Goal: Task Accomplishment & Management: Manage account settings

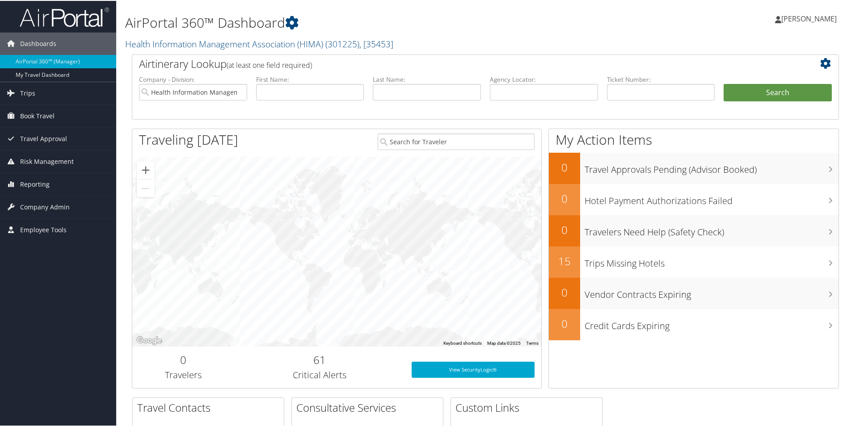
click at [820, 19] on span "[PERSON_NAME]" at bounding box center [808, 18] width 55 height 10
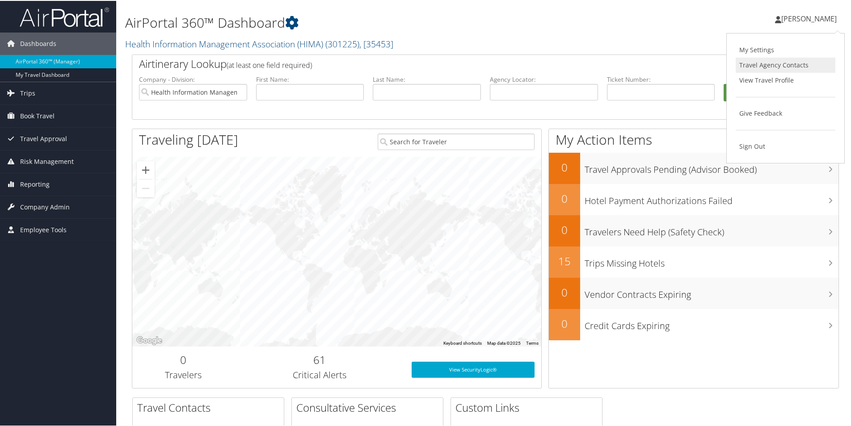
click at [798, 64] on link "Travel Agency Contacts" at bounding box center [785, 64] width 100 height 15
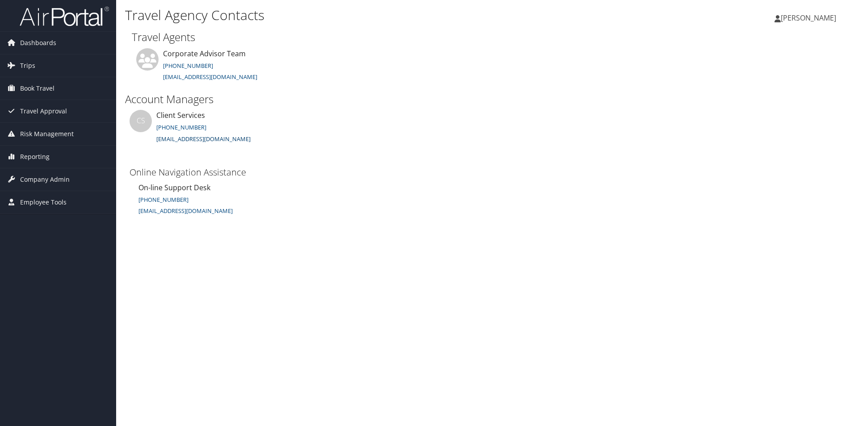
click at [211, 138] on link "clientservices@cbtravel.com" at bounding box center [203, 139] width 94 height 8
click at [34, 42] on span "Dashboards" at bounding box center [38, 43] width 36 height 22
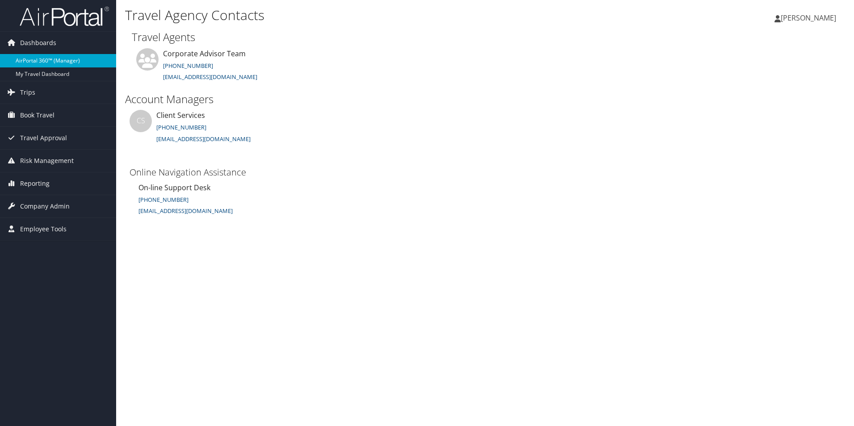
click at [58, 60] on link "AirPortal 360™ (Manager)" at bounding box center [58, 60] width 116 height 13
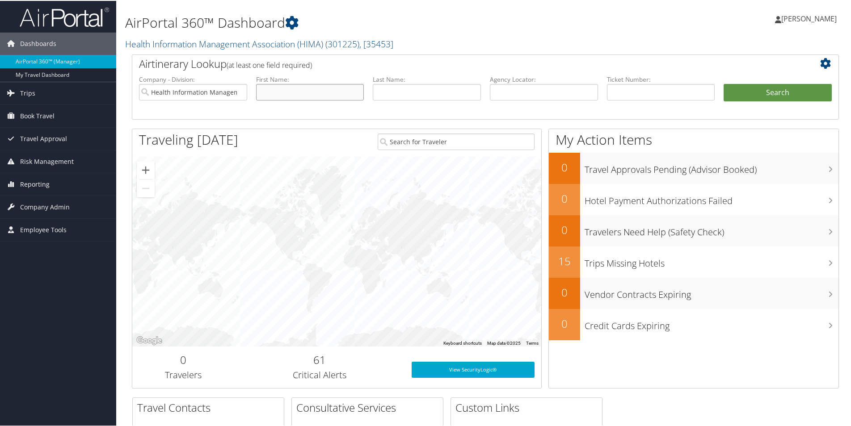
click at [354, 90] on input "text" at bounding box center [310, 91] width 108 height 17
type input "virginia"
drag, startPoint x: 761, startPoint y: 91, endPoint x: 774, endPoint y: 90, distance: 12.5
click at [762, 91] on button "Search" at bounding box center [777, 92] width 108 height 18
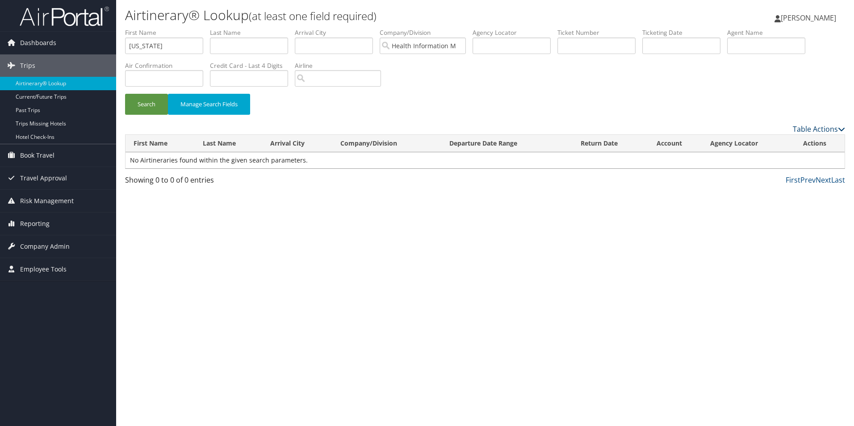
click at [824, 127] on link "Table Actions" at bounding box center [819, 129] width 52 height 10
click at [627, 103] on div at bounding box center [427, 213] width 854 height 426
click at [52, 97] on link "Current/Future Trips" at bounding box center [58, 96] width 116 height 13
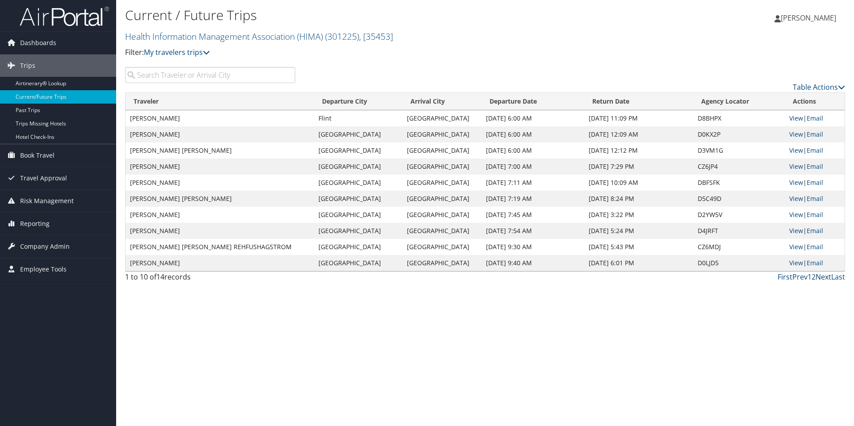
click at [823, 278] on link "Next" at bounding box center [824, 277] width 16 height 10
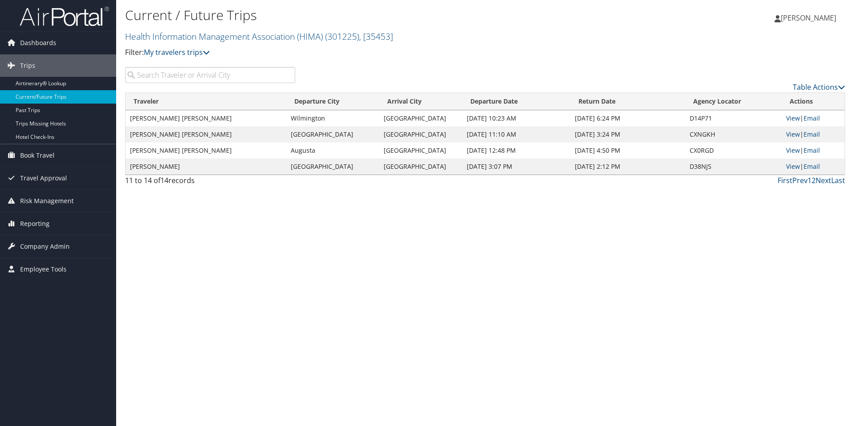
click at [809, 181] on link "1" at bounding box center [810, 181] width 4 height 10
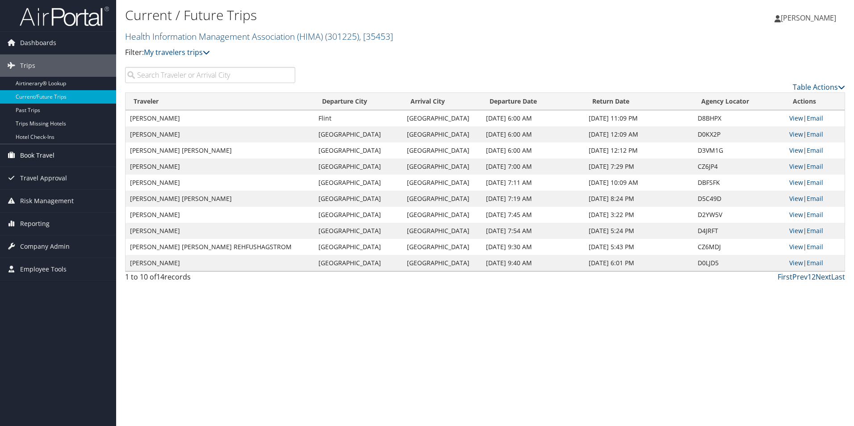
click at [33, 157] on span "Book Travel" at bounding box center [37, 155] width 34 height 22
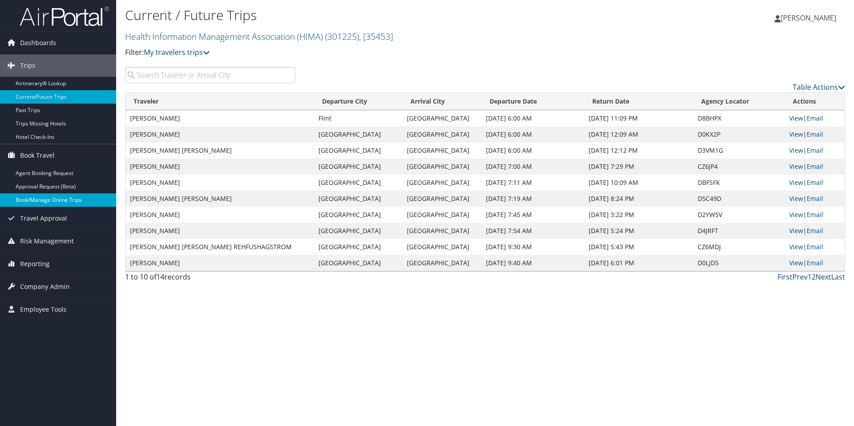
click at [42, 198] on link "Book/Manage Online Trips" at bounding box center [58, 199] width 116 height 13
click at [37, 240] on span "Risk Management" at bounding box center [47, 241] width 54 height 22
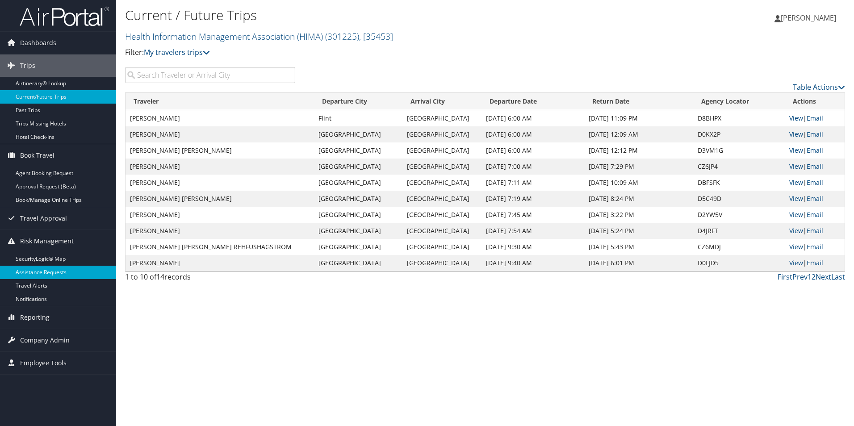
click at [34, 275] on link "Assistance Requests" at bounding box center [58, 272] width 116 height 13
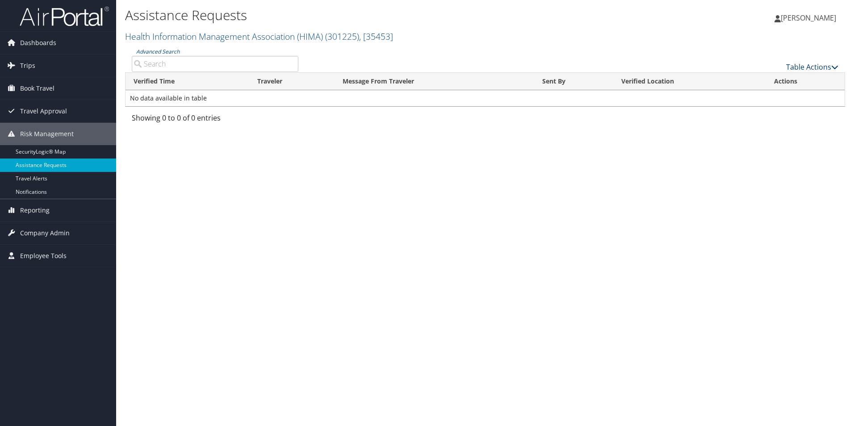
click at [813, 67] on link "Table Actions" at bounding box center [812, 67] width 52 height 10
click at [169, 104] on div at bounding box center [427, 213] width 854 height 426
click at [157, 72] on table "Verified Time Traveler Message From Traveler Sent By Verified Location Actions …" at bounding box center [485, 89] width 720 height 34
click at [41, 150] on link "SecurityLogic® Map" at bounding box center [58, 151] width 116 height 13
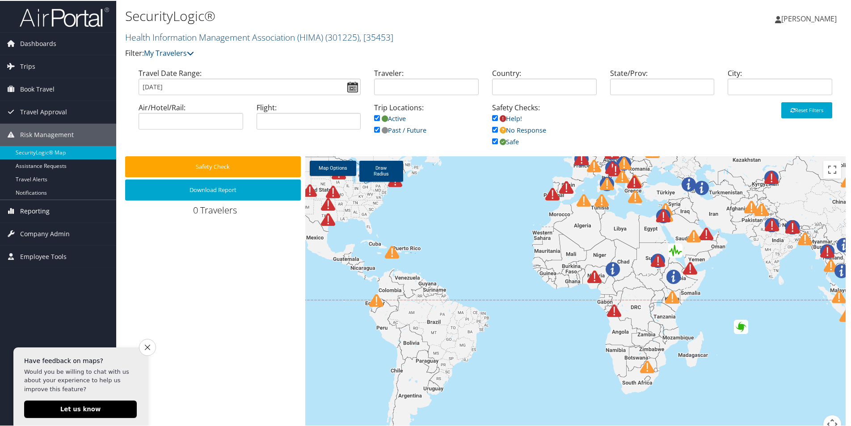
click at [36, 208] on span "Reporting" at bounding box center [34, 210] width 29 height 22
click at [34, 273] on span "Company Admin" at bounding box center [45, 273] width 50 height 22
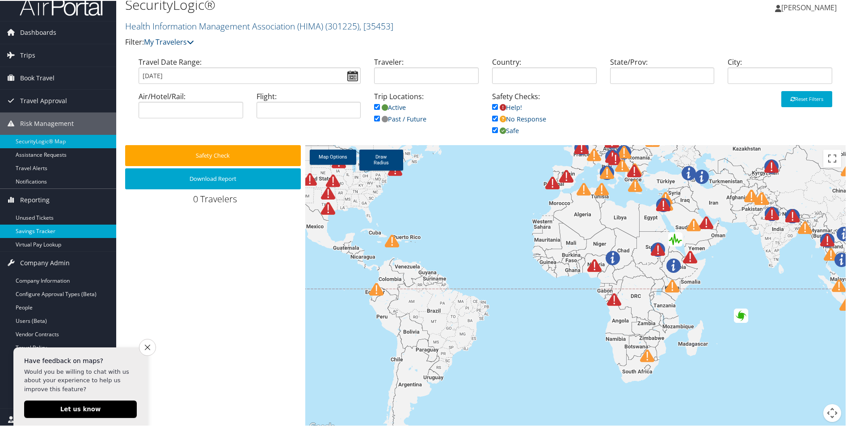
scroll to position [17, 0]
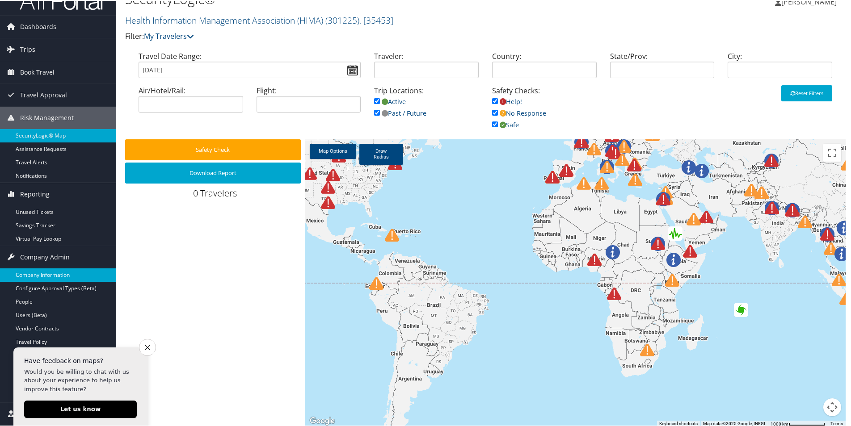
click at [52, 273] on link "Company Information" at bounding box center [58, 274] width 116 height 13
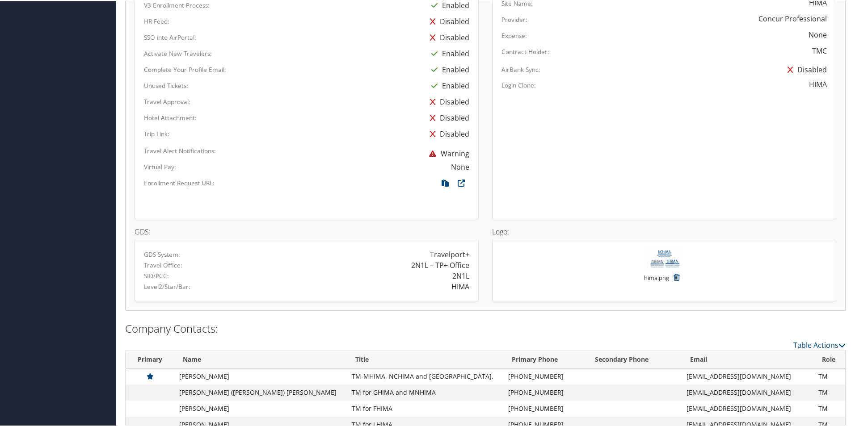
scroll to position [484, 0]
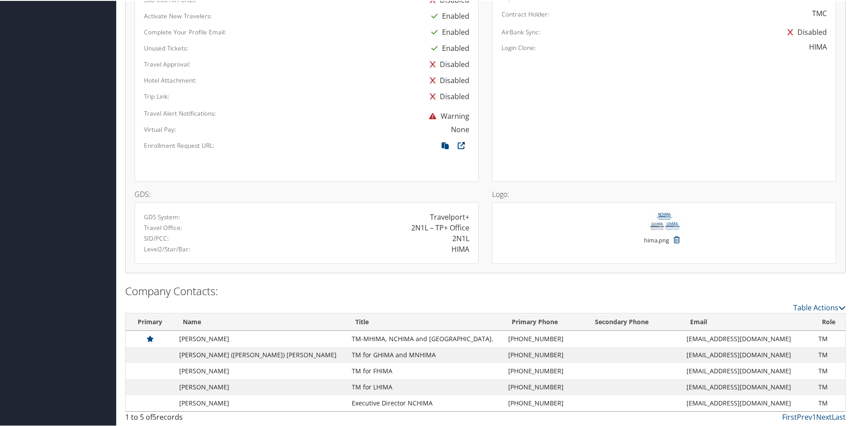
click at [724, 356] on td "[EMAIL_ADDRESS][DOMAIN_NAME]" at bounding box center [748, 354] width 132 height 16
click at [824, 308] on link "Table Actions" at bounding box center [819, 307] width 52 height 10
click at [679, 292] on div at bounding box center [427, 213] width 854 height 426
click at [209, 354] on td "Susan (Sue) Nathe" at bounding box center [261, 354] width 172 height 16
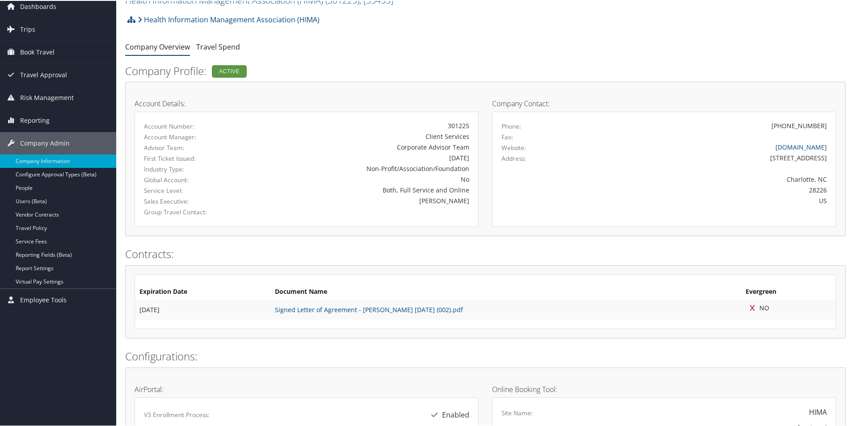
scroll to position [0, 0]
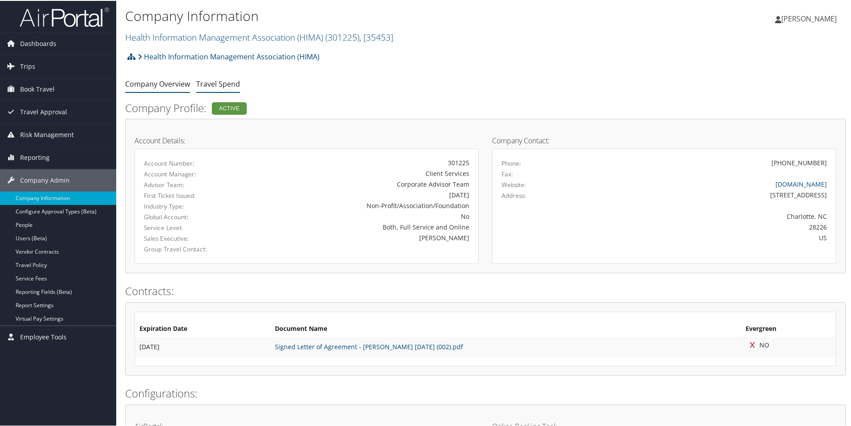
click at [217, 85] on link "Travel Spend" at bounding box center [218, 83] width 44 height 10
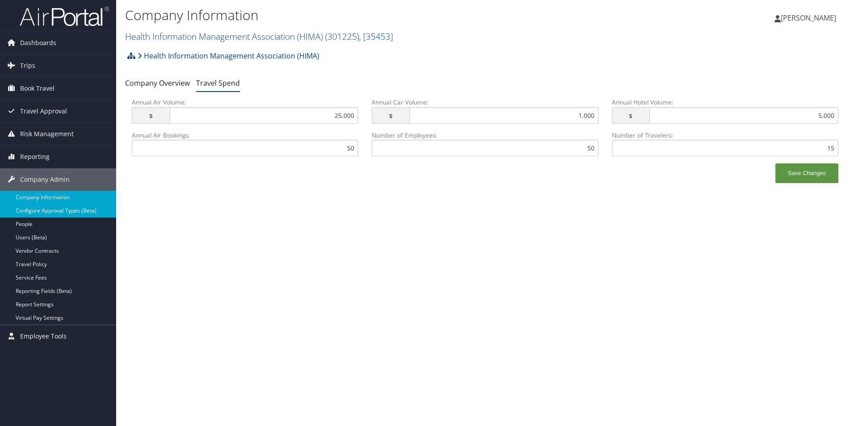
click at [48, 209] on link "Configure Approval Types (Beta)" at bounding box center [58, 210] width 116 height 13
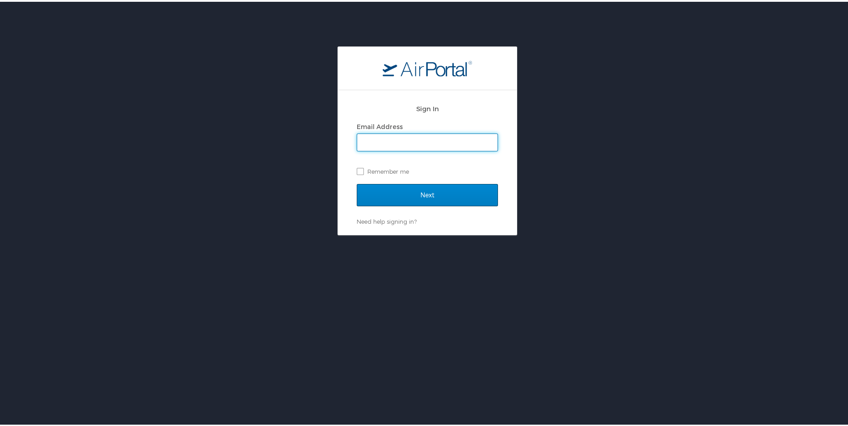
type input "executivedirector@mnhima.org"
click at [360, 170] on label "Remember me" at bounding box center [427, 169] width 141 height 13
click at [360, 170] on input "Remember me" at bounding box center [360, 169] width 6 height 6
checkbox input "true"
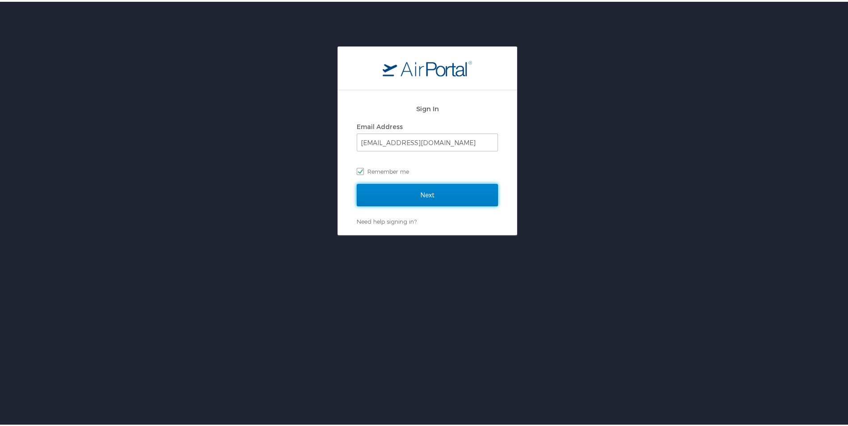
click at [398, 195] on input "Next" at bounding box center [427, 193] width 141 height 22
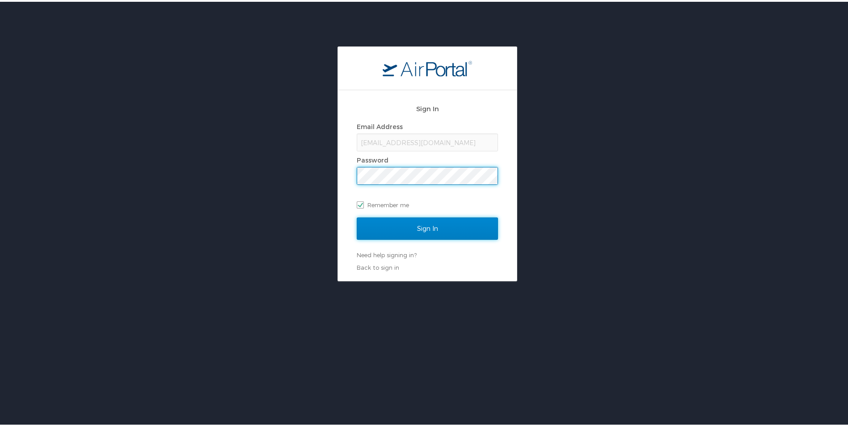
click at [425, 225] on input "Sign In" at bounding box center [427, 227] width 141 height 22
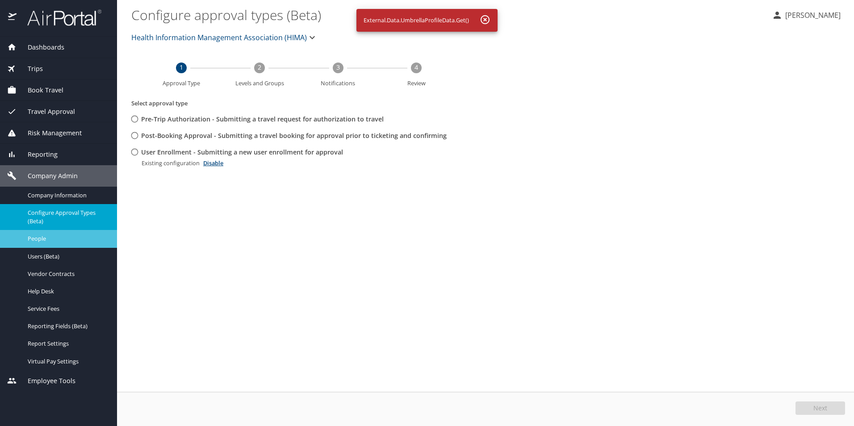
click at [50, 239] on span "People" at bounding box center [67, 239] width 79 height 8
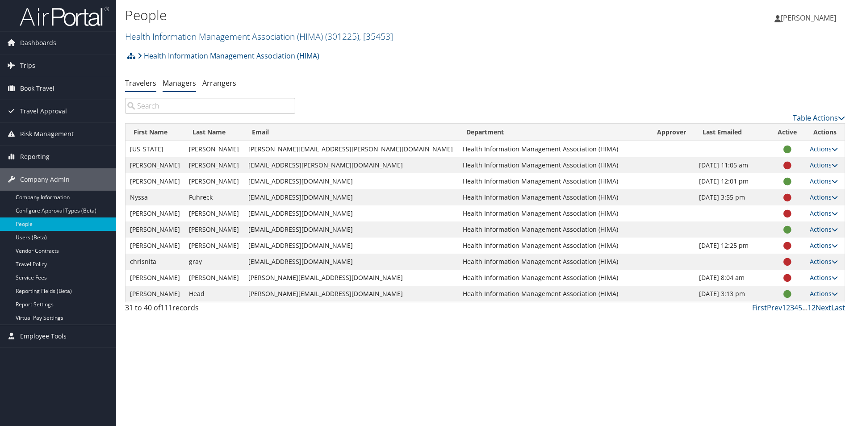
click at [185, 83] on link "Managers" at bounding box center [180, 83] width 34 height 10
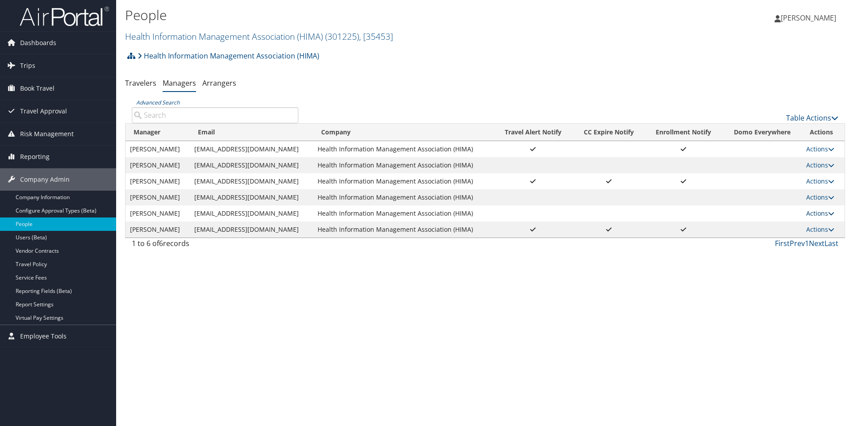
click at [821, 214] on link "Actions" at bounding box center [821, 213] width 28 height 8
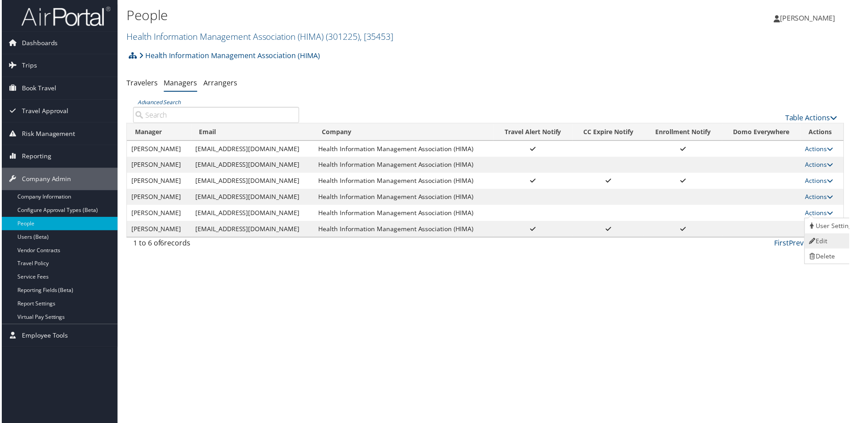
click at [820, 243] on link "Edit" at bounding box center [833, 241] width 55 height 15
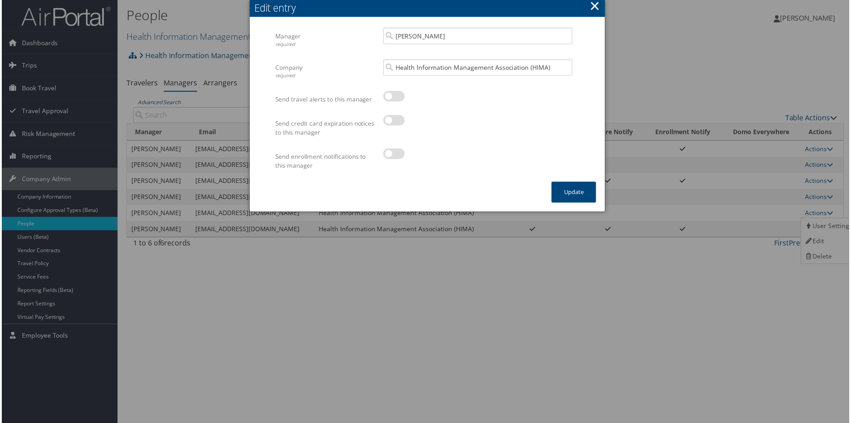
click at [398, 97] on label at bounding box center [393, 96] width 21 height 11
click at [393, 97] on input "checkbox" at bounding box center [390, 98] width 6 height 6
checkbox input "true"
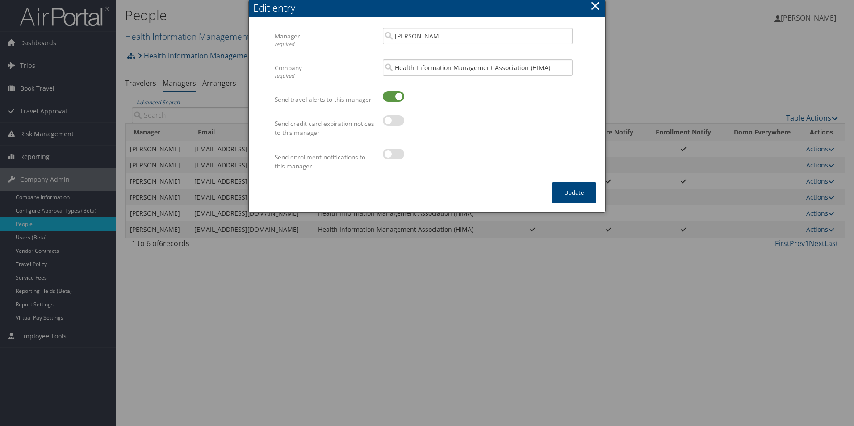
drag, startPoint x: 396, startPoint y: 115, endPoint x: 395, endPoint y: 124, distance: 9.4
click at [395, 117] on label at bounding box center [393, 120] width 21 height 11
click at [393, 119] on input "checkbox" at bounding box center [390, 122] width 6 height 6
checkbox input "true"
click at [395, 156] on label at bounding box center [393, 154] width 21 height 11
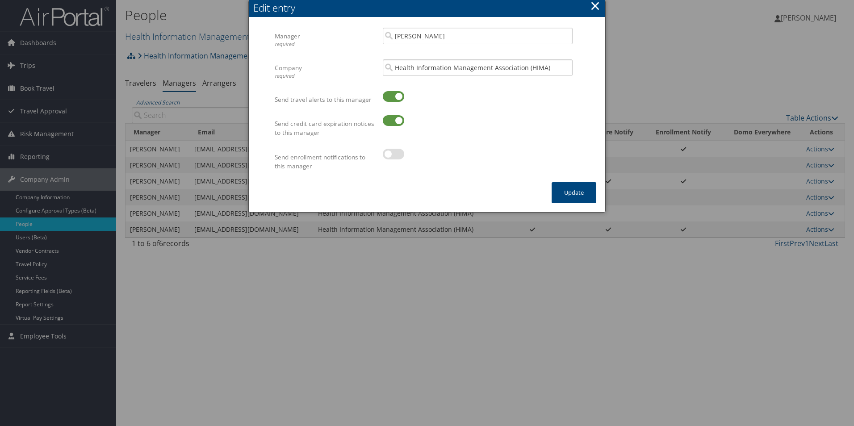
click at [393, 156] on input "checkbox" at bounding box center [390, 156] width 6 height 6
checkbox input "true"
click at [579, 193] on button "Update" at bounding box center [574, 192] width 45 height 21
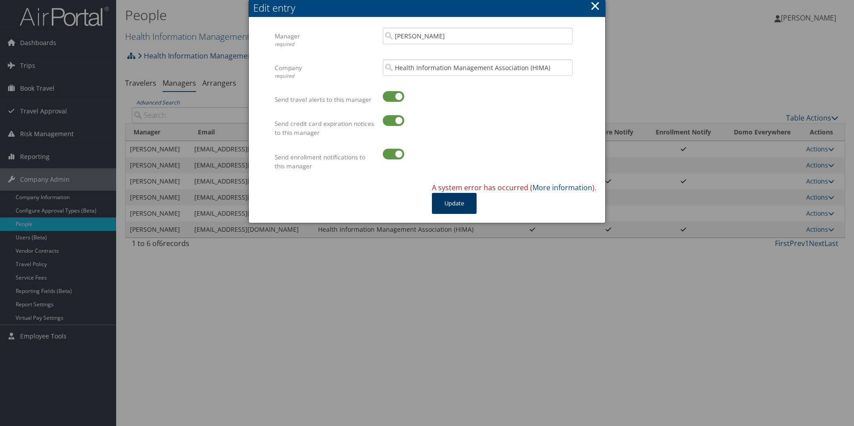
drag, startPoint x: 450, startPoint y: 199, endPoint x: 472, endPoint y: 207, distance: 23.6
click at [453, 202] on button "Update" at bounding box center [454, 203] width 45 height 21
click at [594, 8] on button "×" at bounding box center [595, 6] width 10 height 18
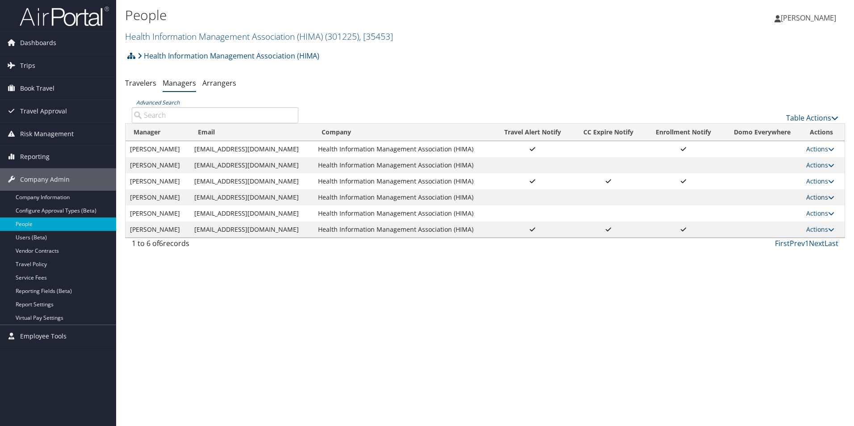
click at [832, 197] on icon at bounding box center [831, 197] width 6 height 6
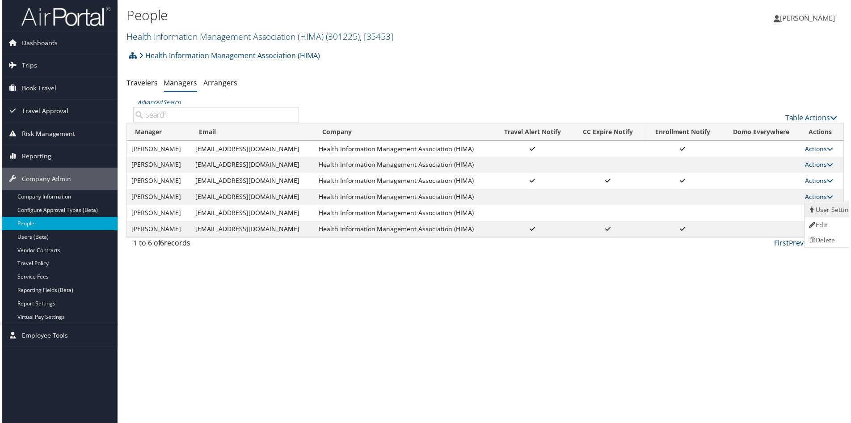
click at [834, 213] on link "User Settings" at bounding box center [833, 210] width 55 height 15
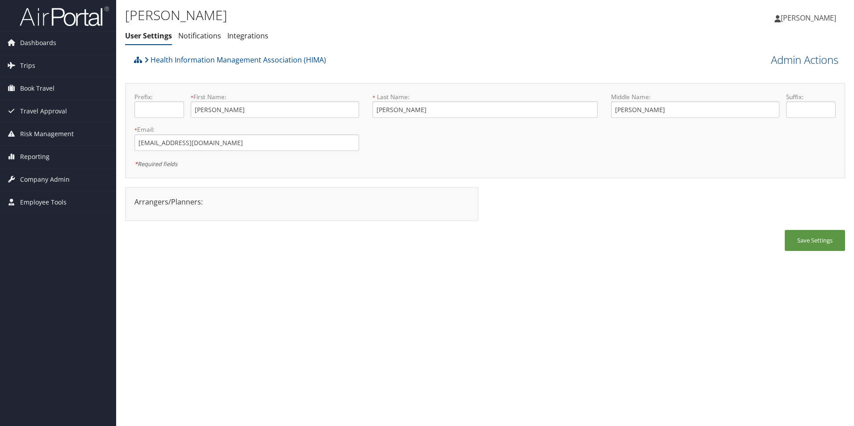
click at [795, 60] on link "Admin Actions" at bounding box center [804, 59] width 67 height 15
click at [758, 132] on link "Manage Travelers" at bounding box center [780, 129] width 118 height 15
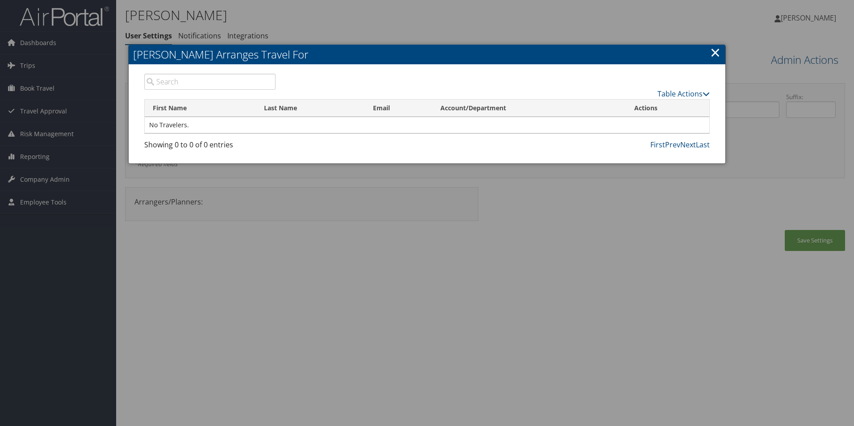
click at [714, 51] on link "×" at bounding box center [715, 52] width 10 height 18
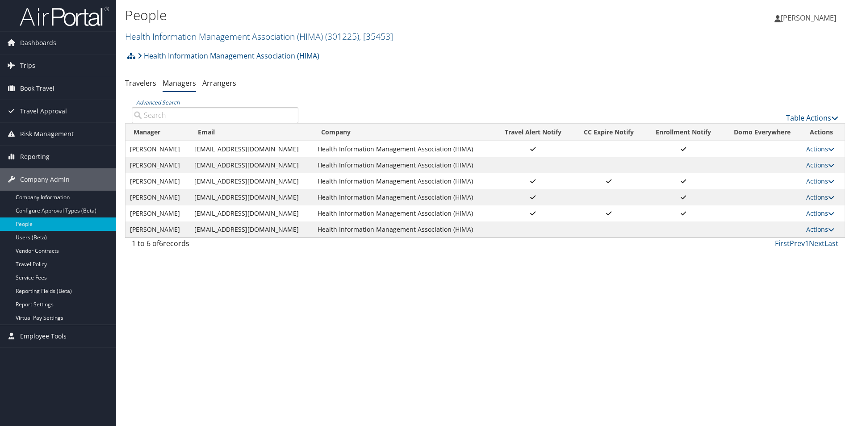
click at [817, 200] on link "Actions" at bounding box center [821, 197] width 28 height 8
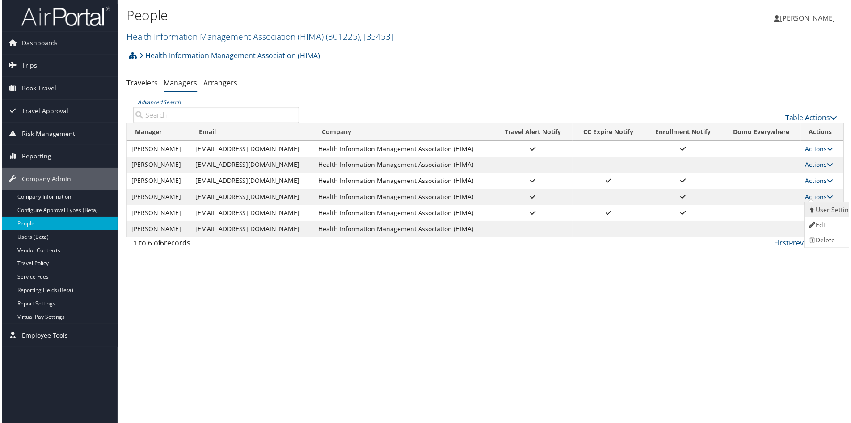
click at [821, 213] on link "User Settings" at bounding box center [833, 210] width 55 height 15
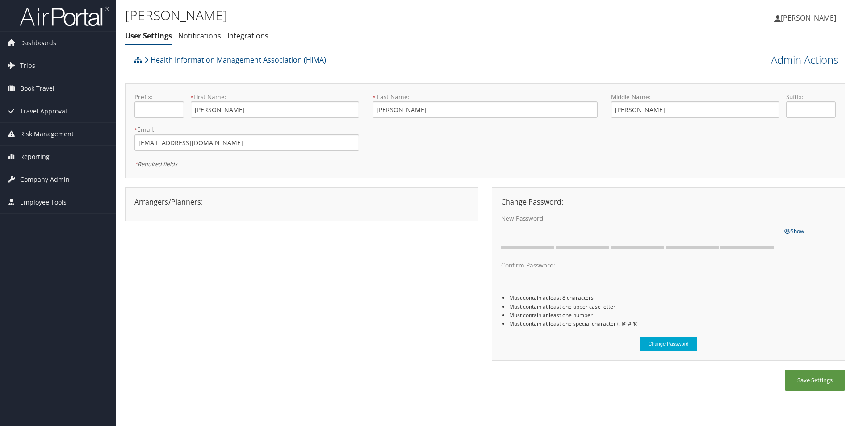
click at [166, 202] on div "Arrangers/Planners: Edit Arrangers & Planners [PERSON_NAME] [PERSON_NAME] [PERS…" at bounding box center [302, 202] width 348 height 11
click at [824, 57] on link "Admin Actions" at bounding box center [804, 59] width 67 height 15
click at [753, 116] on link "Manage Travelers" at bounding box center [780, 114] width 118 height 15
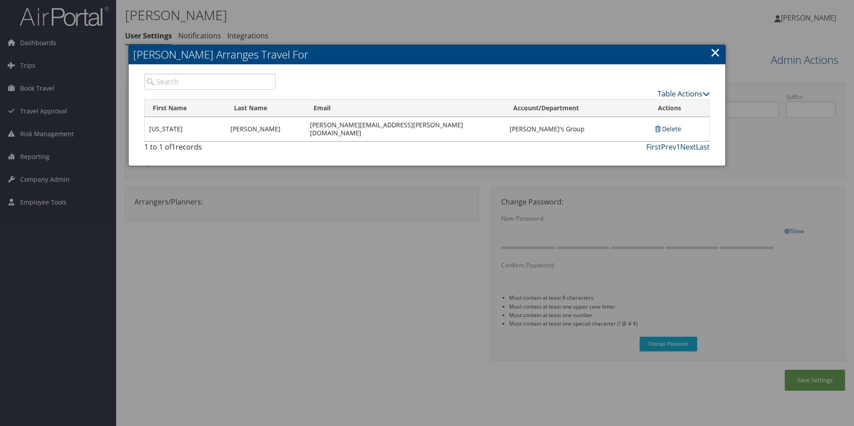
click at [689, 94] on link "Table Actions" at bounding box center [684, 94] width 52 height 10
click at [716, 55] on link "×" at bounding box center [715, 52] width 10 height 18
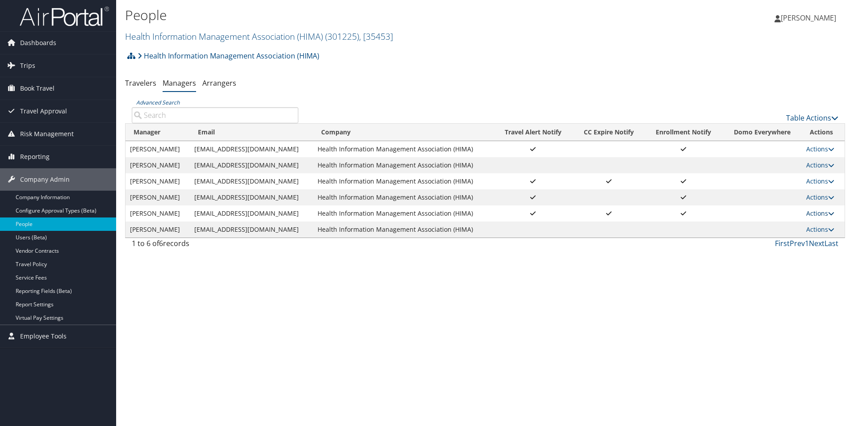
click at [819, 213] on link "Actions" at bounding box center [821, 213] width 28 height 8
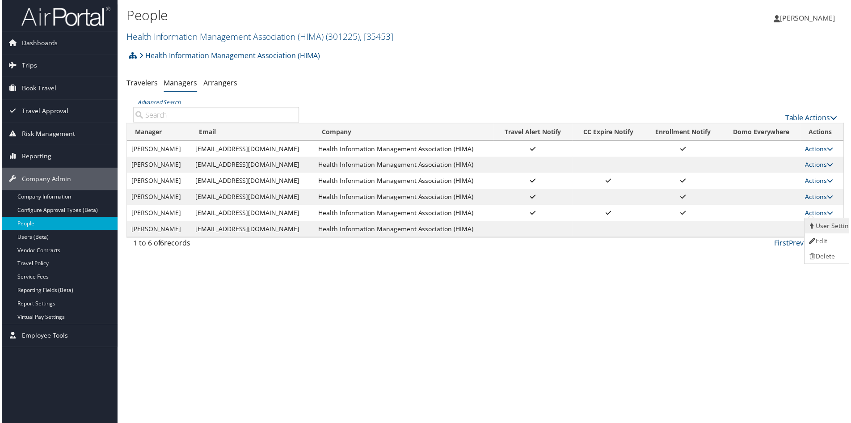
click at [824, 229] on link "User Settings" at bounding box center [833, 226] width 55 height 15
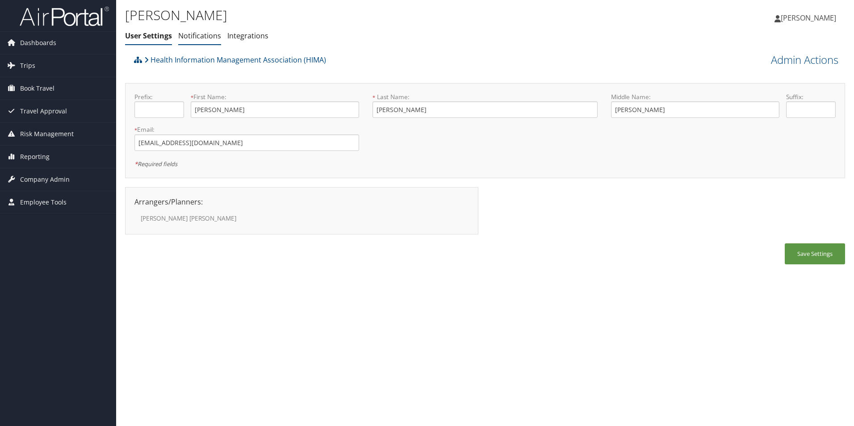
click at [197, 38] on link "Notifications" at bounding box center [199, 36] width 43 height 10
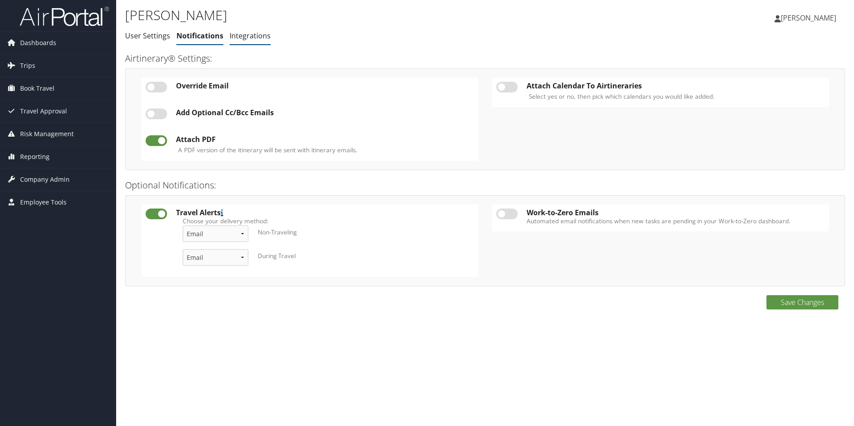
click at [248, 39] on link "Integrations" at bounding box center [250, 36] width 41 height 10
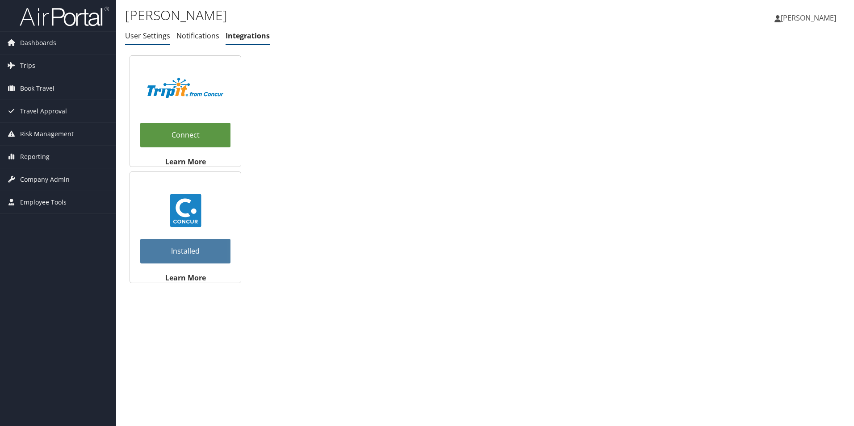
click at [154, 37] on link "User Settings" at bounding box center [147, 36] width 45 height 10
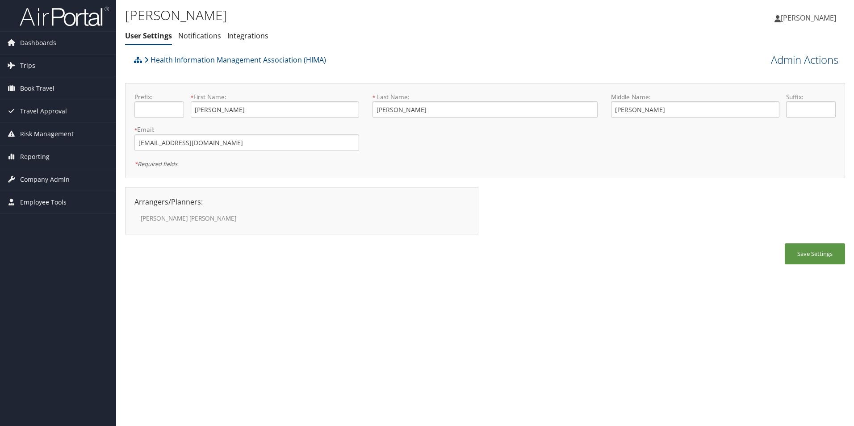
click at [828, 60] on link "Admin Actions" at bounding box center [804, 59] width 67 height 15
click at [738, 130] on link "Manage Travelers" at bounding box center [780, 129] width 118 height 15
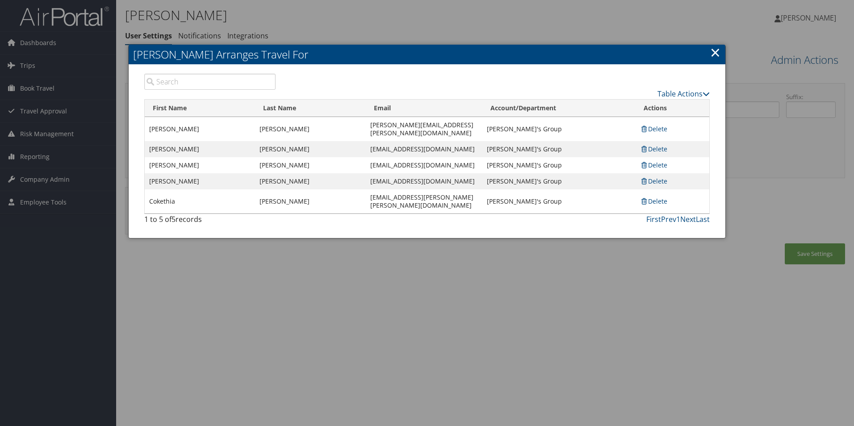
click at [202, 84] on input "search" at bounding box center [209, 82] width 131 height 16
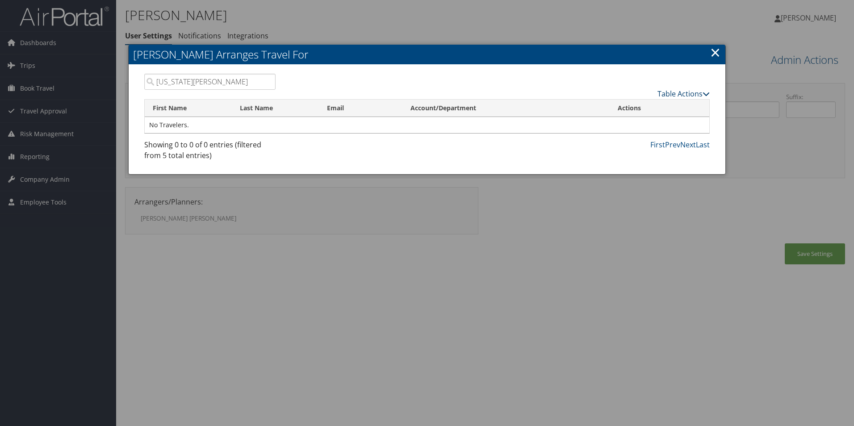
type input "virginia evans"
click at [693, 91] on link "Table Actions" at bounding box center [684, 94] width 52 height 10
click at [631, 109] on link "Add A Traveler" at bounding box center [651, 107] width 118 height 15
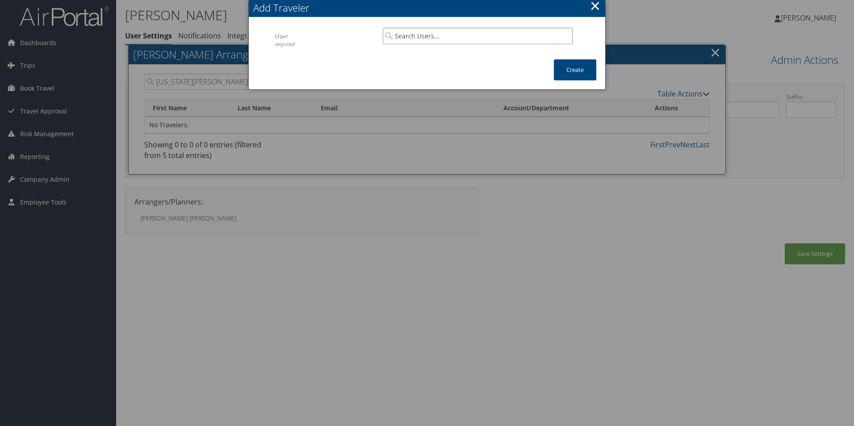
click at [530, 37] on input "search" at bounding box center [478, 36] width 190 height 17
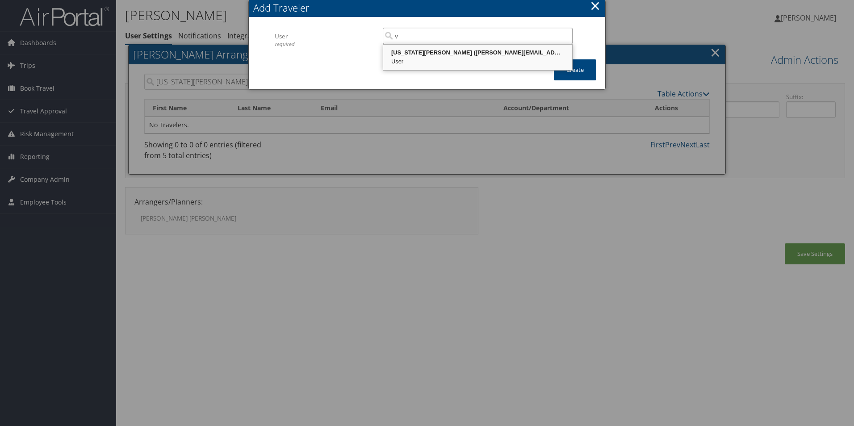
click at [510, 55] on div "Virginia Evans (ginna.evans@emoryhealthcare.org)" at bounding box center [478, 52] width 186 height 9
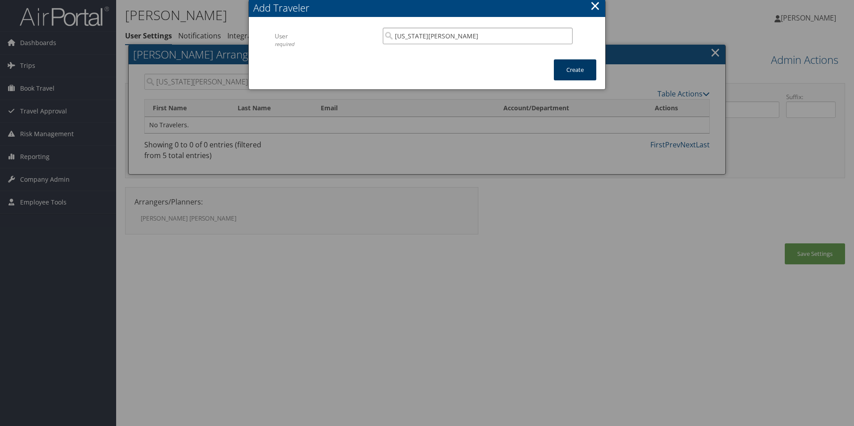
type input "Virginia Evans"
click at [577, 71] on button "Create" at bounding box center [575, 69] width 42 height 21
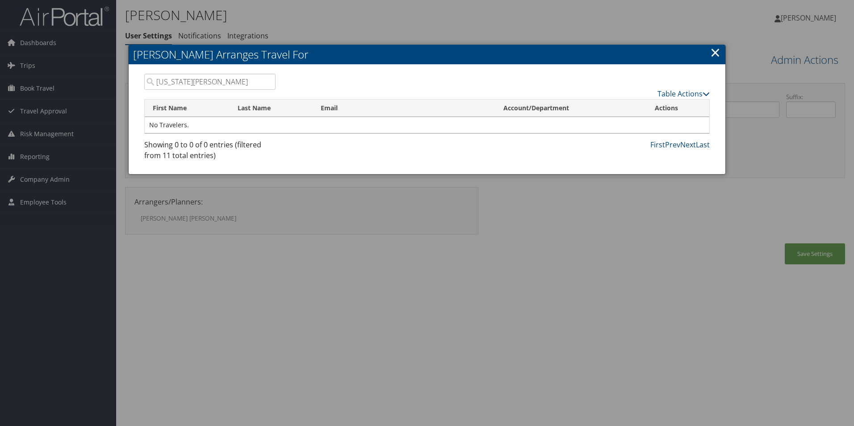
click at [717, 53] on link "×" at bounding box center [715, 52] width 10 height 18
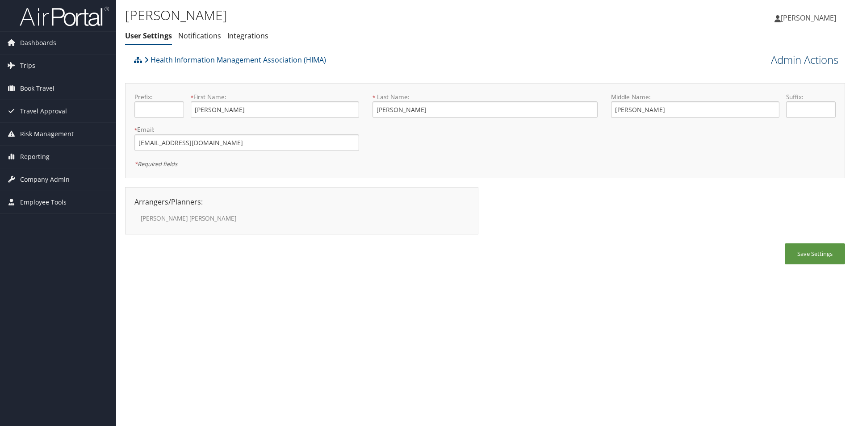
click at [815, 62] on link "Admin Actions" at bounding box center [804, 59] width 67 height 15
click at [760, 130] on link "Manage Travelers" at bounding box center [780, 129] width 118 height 15
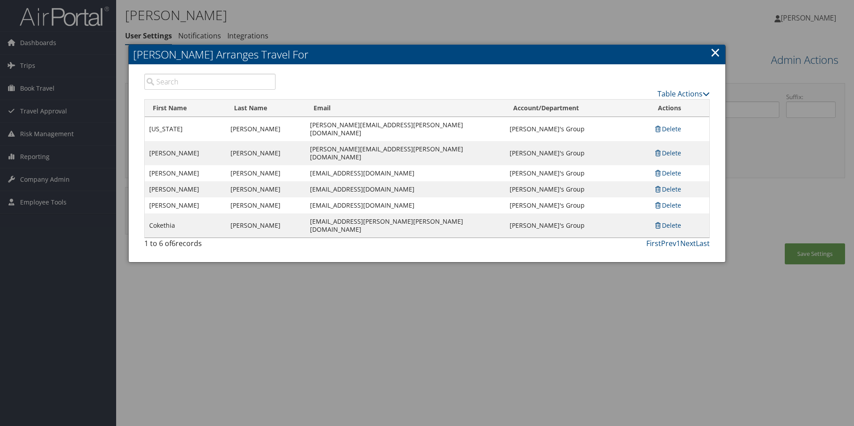
click at [719, 54] on link "×" at bounding box center [715, 52] width 10 height 18
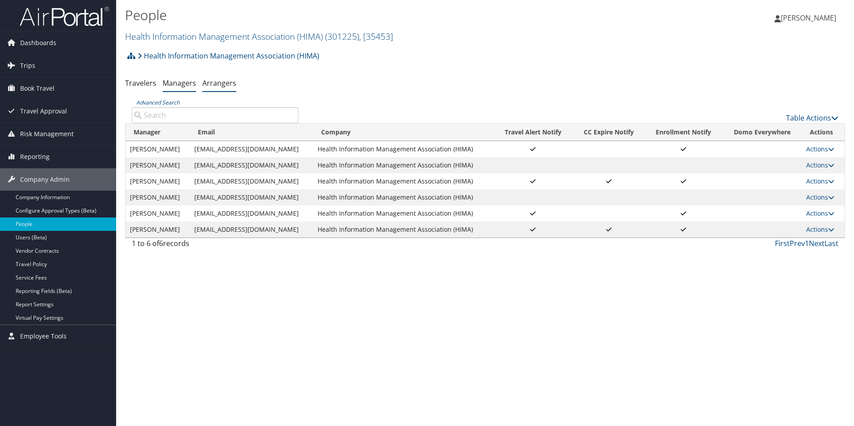
click at [226, 86] on link "Arrangers" at bounding box center [219, 83] width 34 height 10
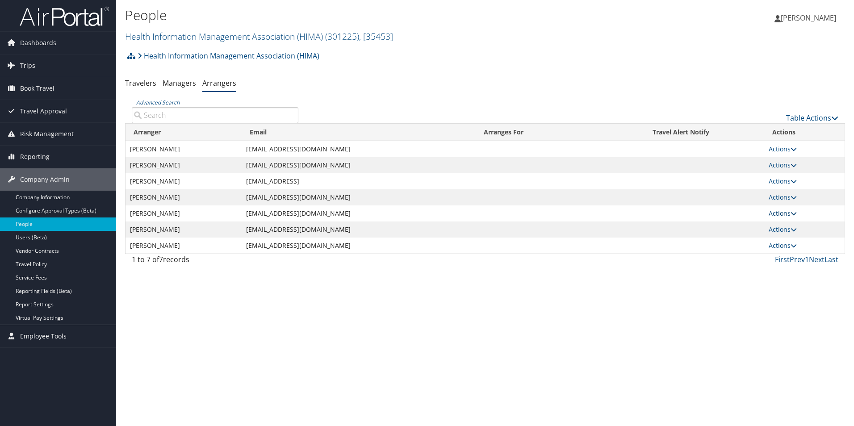
click at [781, 214] on link "Actions" at bounding box center [783, 213] width 28 height 8
click at [788, 243] on link "View Group" at bounding box center [794, 241] width 50 height 15
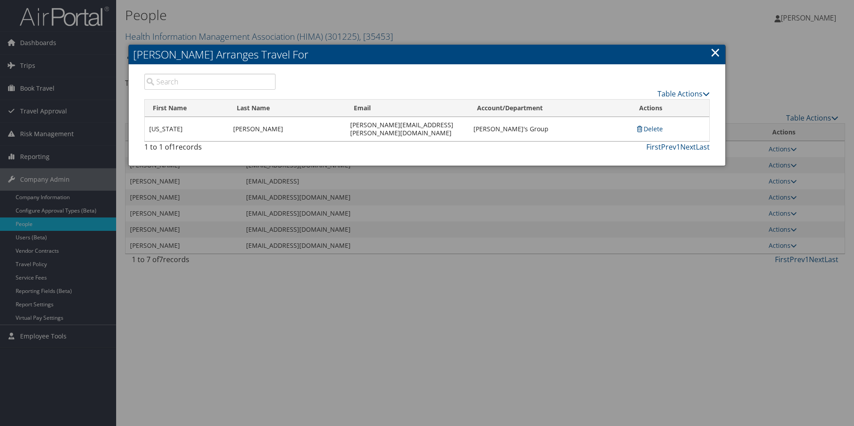
click at [661, 125] on link "Delete" at bounding box center [649, 129] width 27 height 8
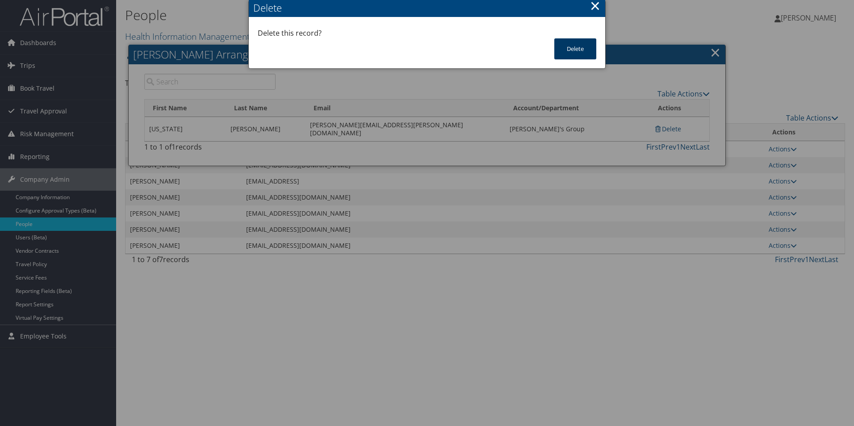
click at [578, 46] on button "Delete" at bounding box center [576, 48] width 42 height 21
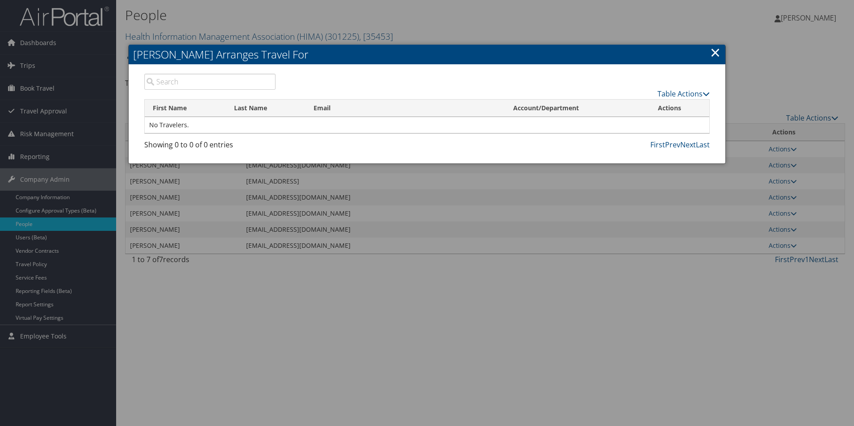
click at [717, 55] on link "×" at bounding box center [715, 52] width 10 height 18
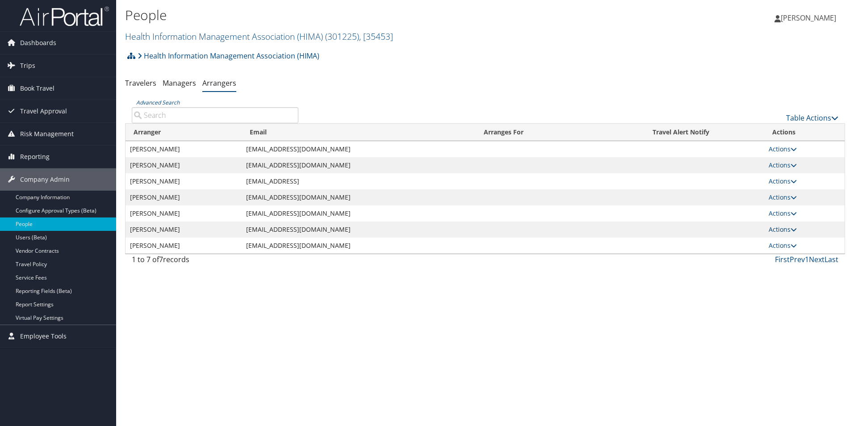
click at [784, 229] on link "Actions" at bounding box center [783, 229] width 28 height 8
click at [788, 245] on link "View Profile" at bounding box center [794, 242] width 50 height 15
click at [781, 246] on link "Actions" at bounding box center [783, 245] width 28 height 8
click at [790, 277] on link "View Group" at bounding box center [794, 273] width 50 height 15
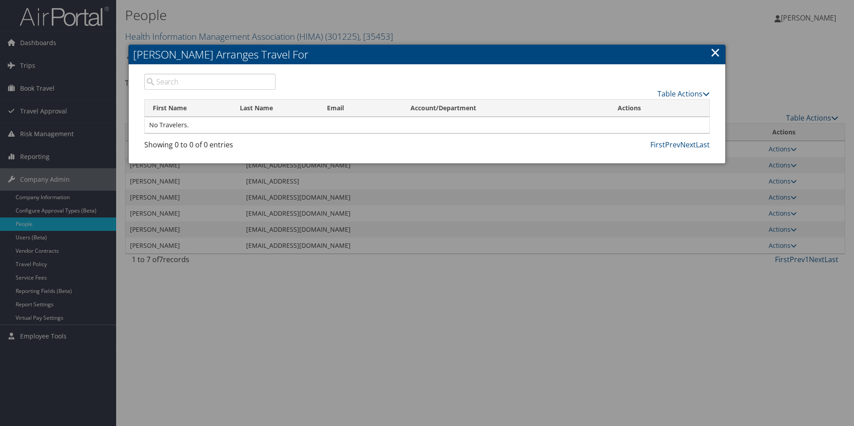
click at [714, 54] on link "×" at bounding box center [715, 52] width 10 height 18
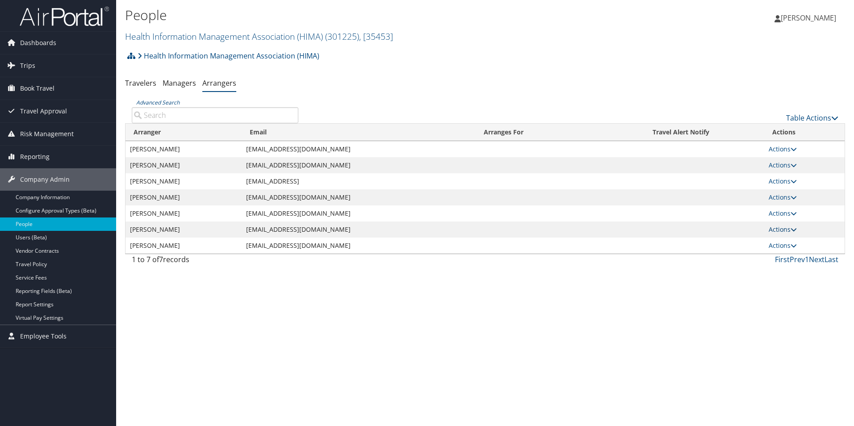
click at [788, 231] on link "Actions" at bounding box center [783, 229] width 28 height 8
click at [798, 259] on link "View Group" at bounding box center [794, 257] width 50 height 15
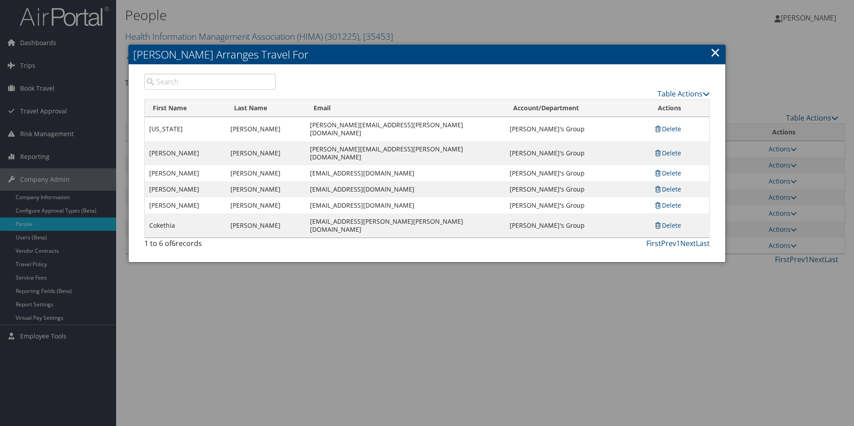
click at [714, 52] on link "×" at bounding box center [715, 52] width 10 height 18
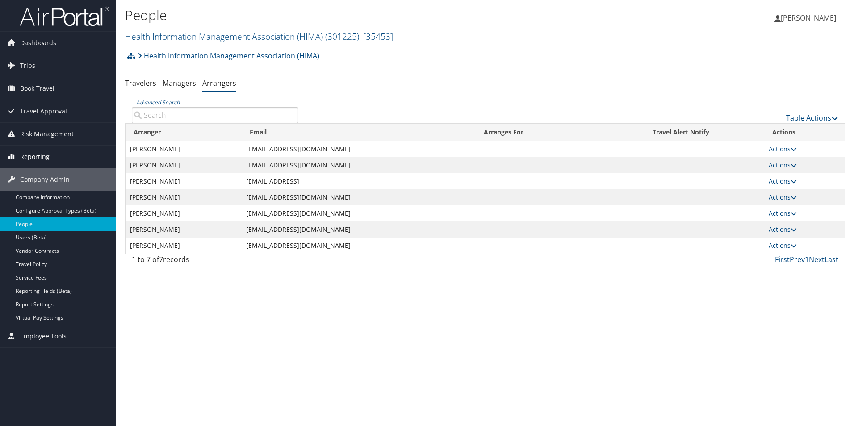
click at [32, 156] on span "Reporting" at bounding box center [34, 157] width 29 height 22
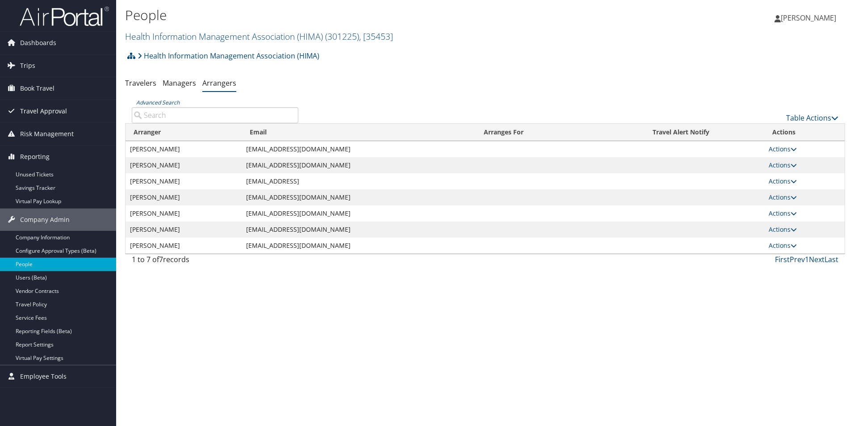
click at [41, 110] on span "Travel Approval" at bounding box center [43, 111] width 47 height 22
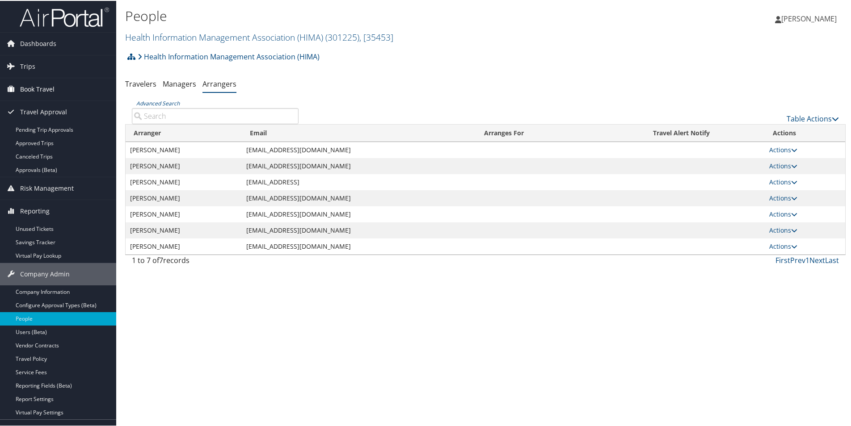
click at [37, 86] on span "Book Travel" at bounding box center [37, 88] width 34 height 22
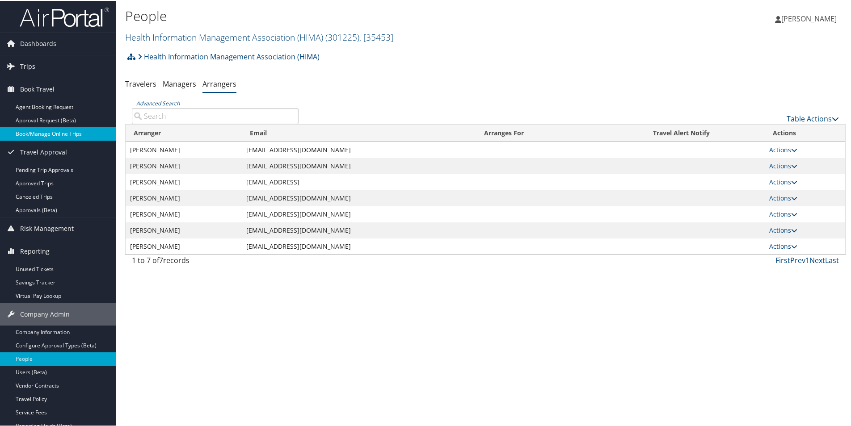
click at [60, 131] on link "Book/Manage Online Trips" at bounding box center [58, 132] width 116 height 13
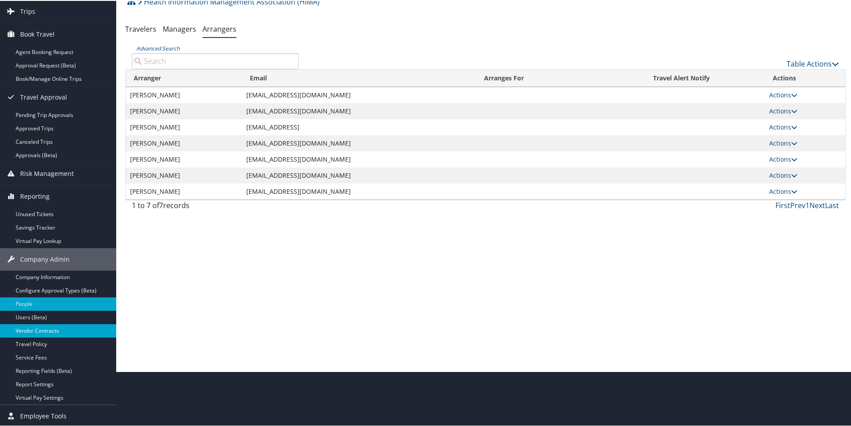
scroll to position [56, 0]
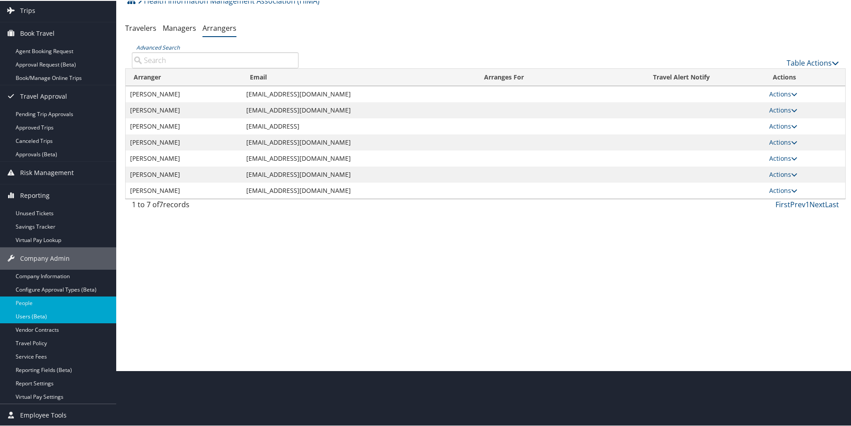
click at [40, 311] on link "Users (Beta)" at bounding box center [58, 315] width 116 height 13
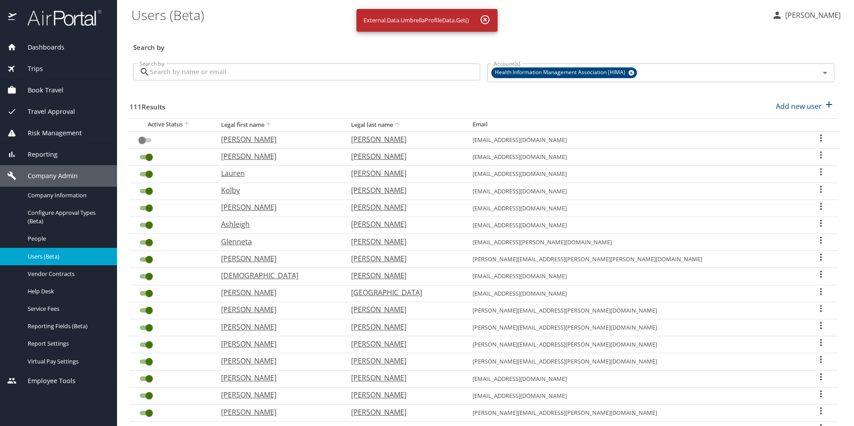
click at [446, 127] on th "Legal last name" at bounding box center [405, 124] width 122 height 13
checkbox input "false"
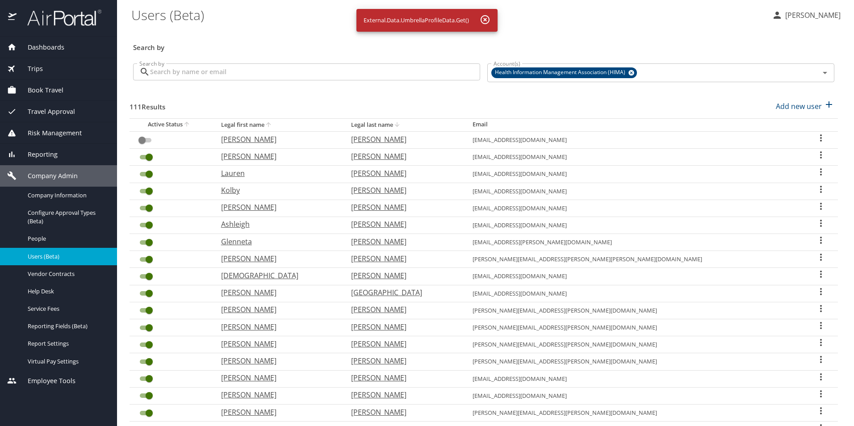
checkbox input "false"
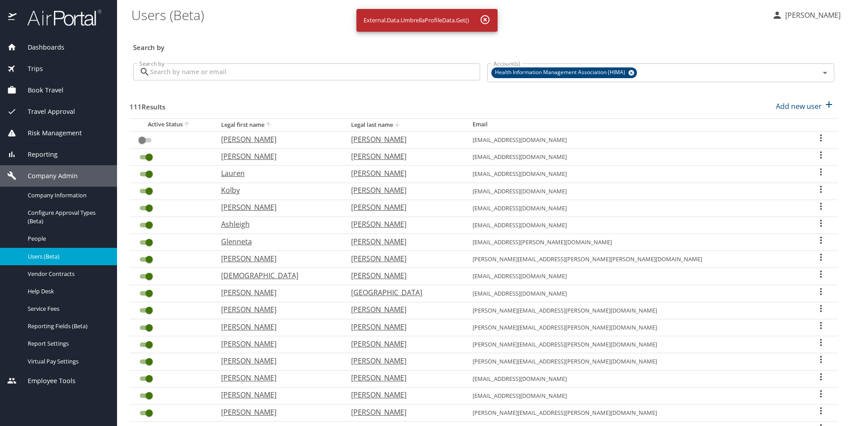
checkbox input "false"
checkbox input "true"
checkbox input "false"
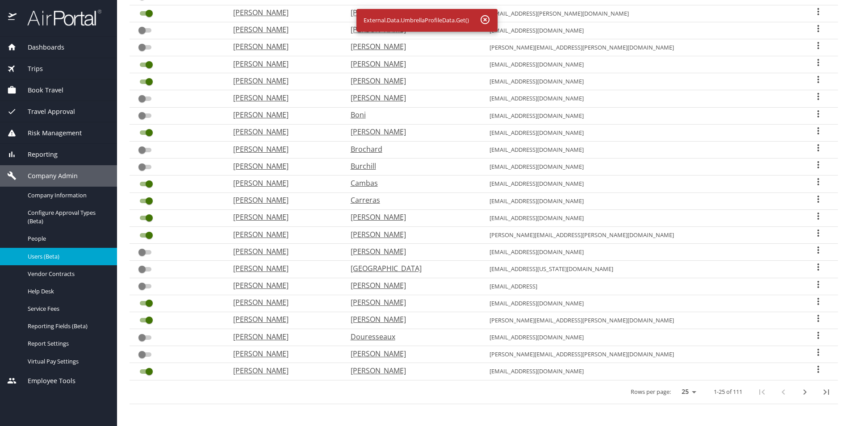
scroll to position [178, 0]
click at [800, 387] on icon "next page" at bounding box center [805, 392] width 11 height 11
checkbox input "true"
checkbox input "false"
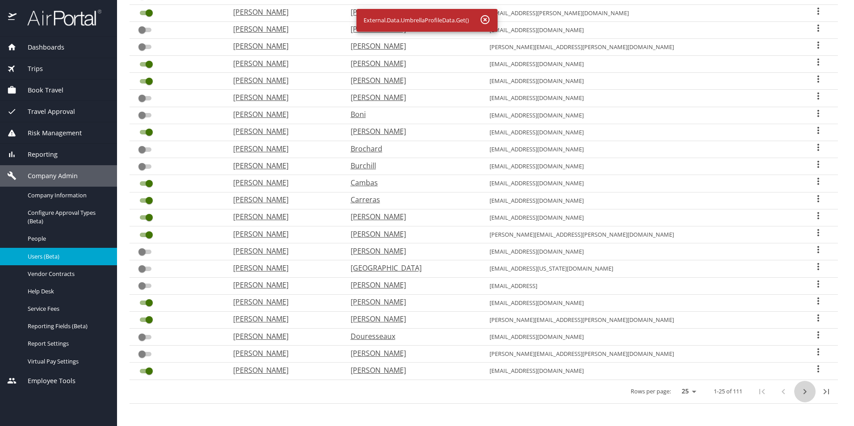
checkbox input "false"
checkbox input "true"
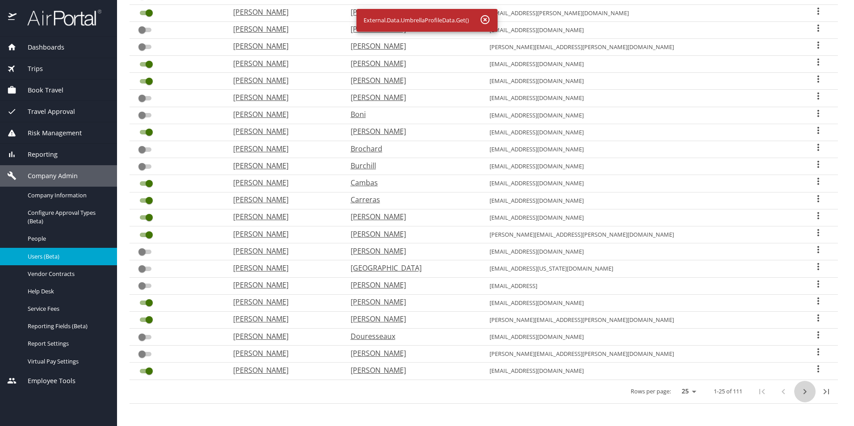
checkbox input "false"
checkbox input "true"
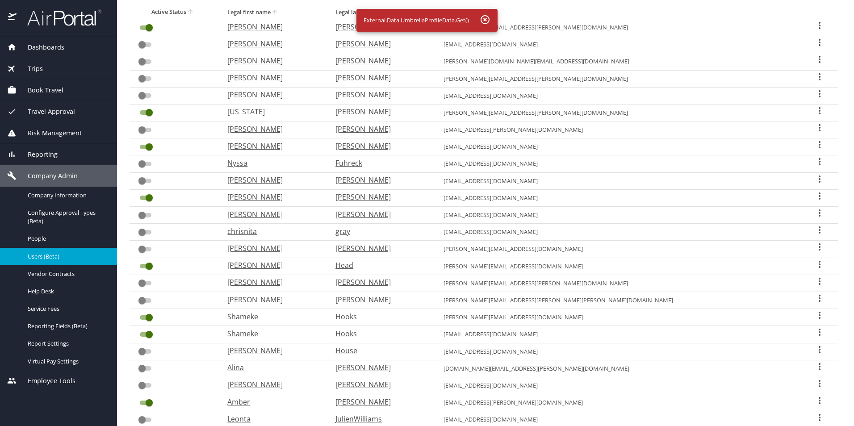
scroll to position [89, 0]
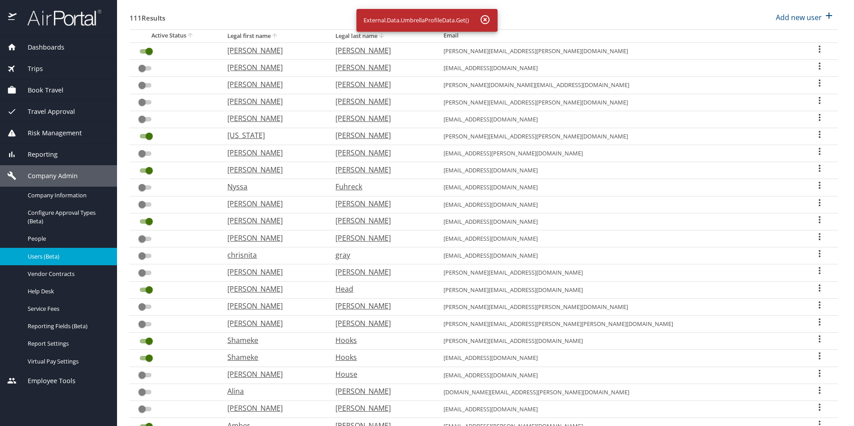
click at [279, 135] on p "[US_STATE]" at bounding box center [272, 135] width 90 height 11
select select "US"
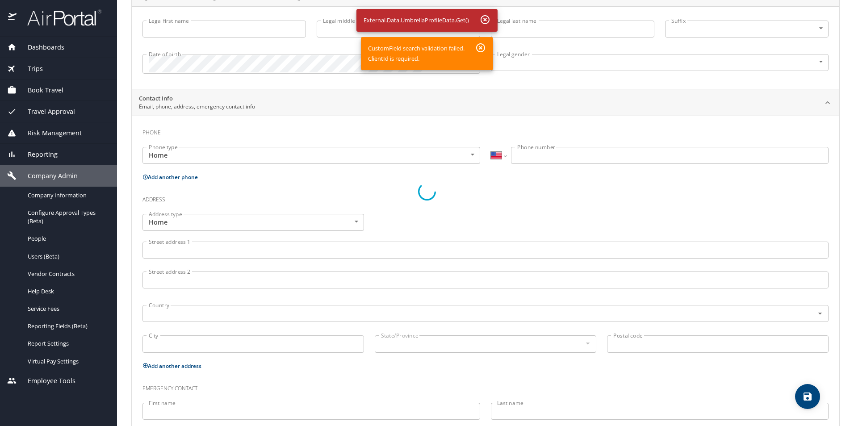
click at [480, 50] on div at bounding box center [427, 192] width 854 height 469
click at [488, 16] on div at bounding box center [427, 192] width 854 height 469
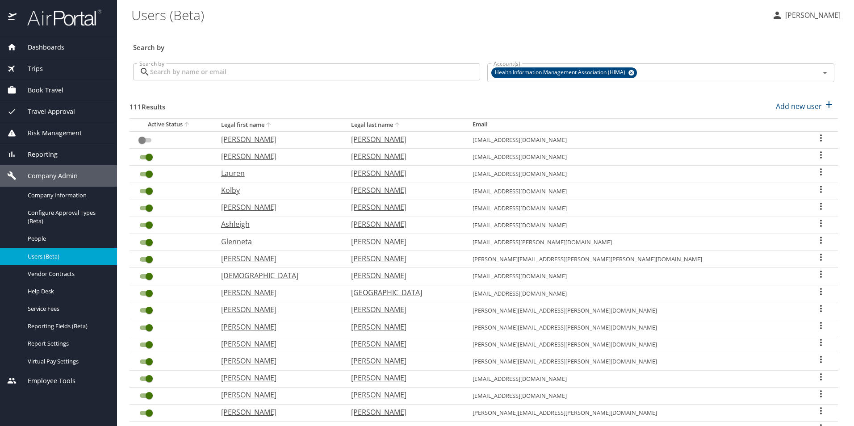
click at [401, 125] on icon "sort" at bounding box center [397, 124] width 7 height 7
checkbox input "false"
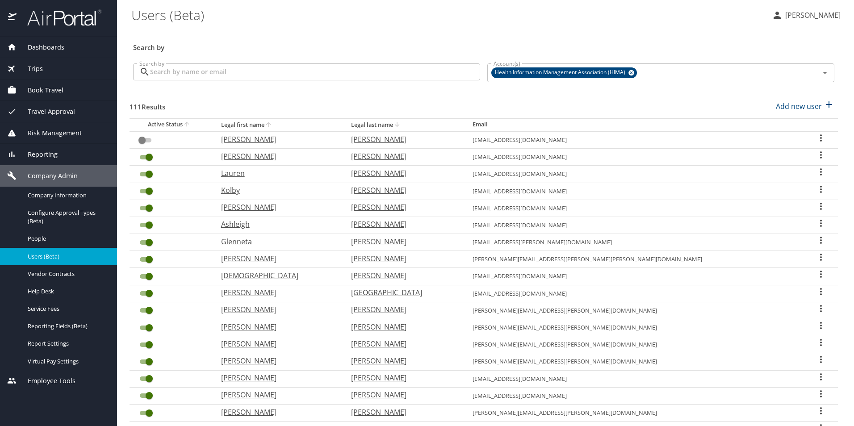
checkbox input "false"
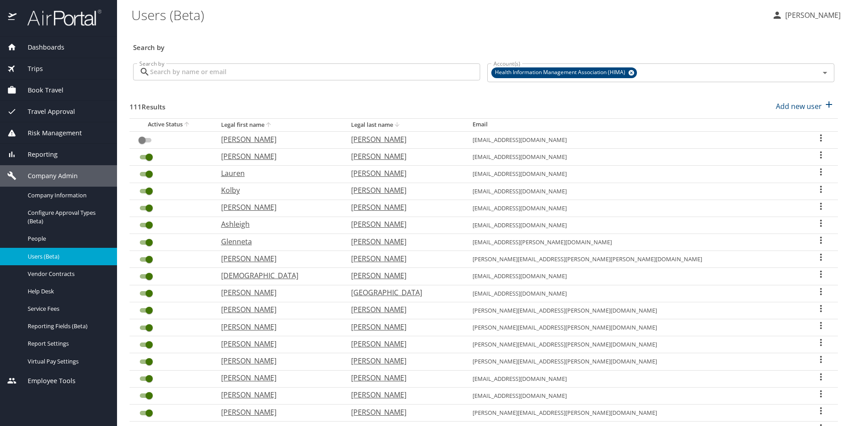
checkbox input "false"
checkbox input "true"
checkbox input "false"
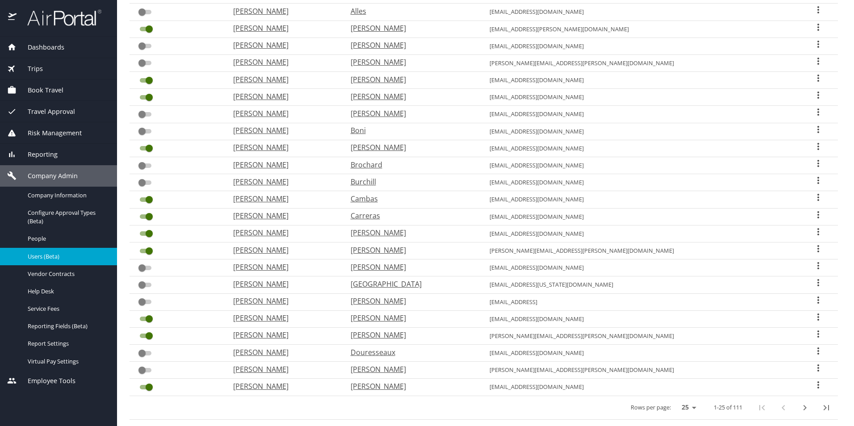
scroll to position [178, 0]
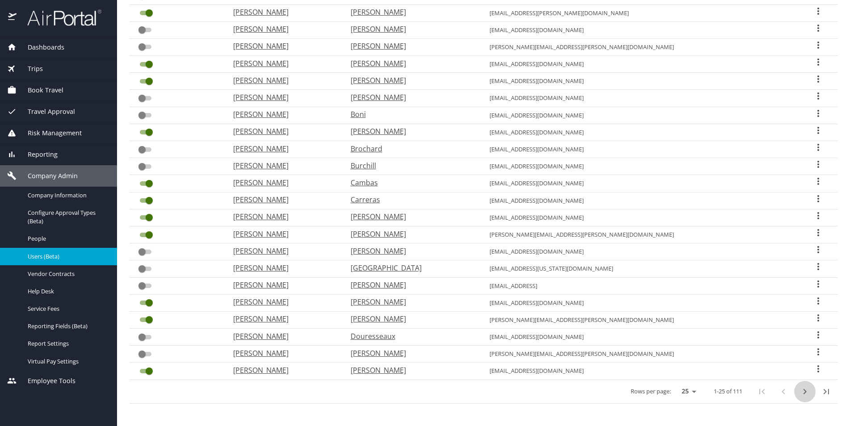
click at [800, 392] on icon "next page" at bounding box center [805, 392] width 11 height 11
checkbox input "true"
checkbox input "false"
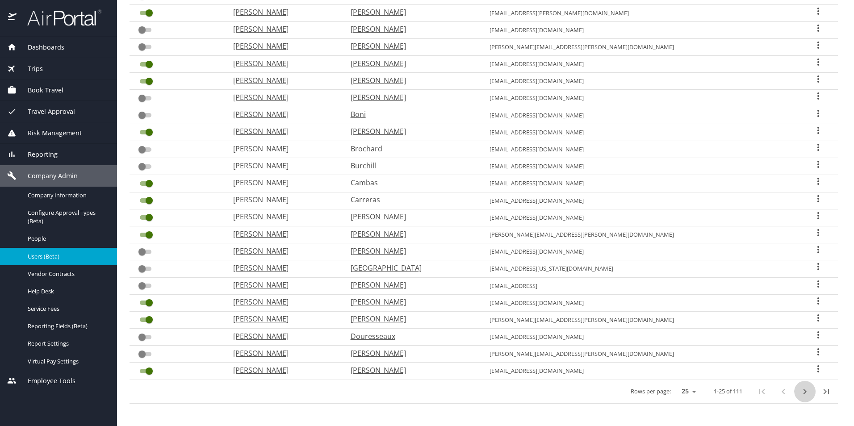
checkbox input "false"
checkbox input "true"
checkbox input "false"
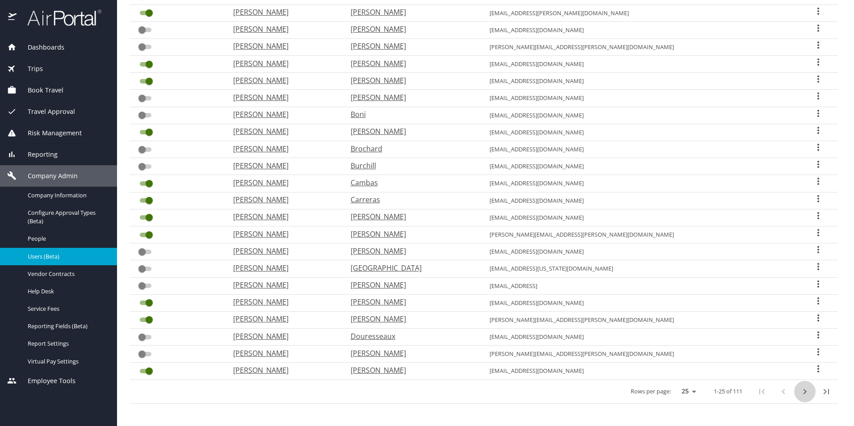
checkbox input "false"
checkbox input "true"
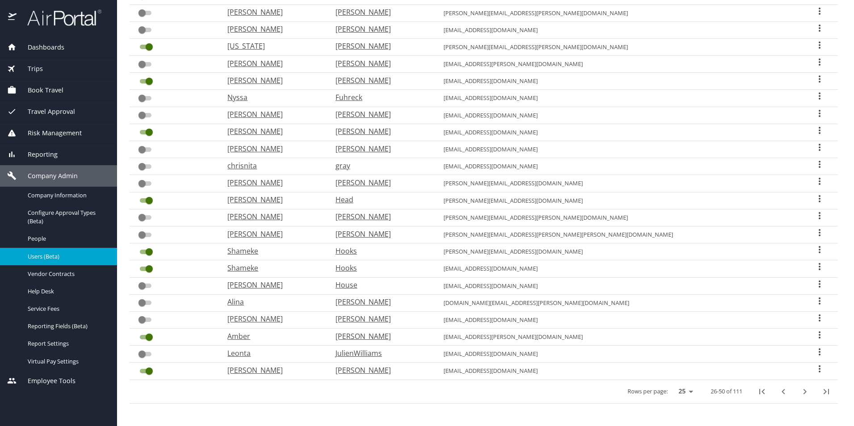
click at [819, 48] on icon "User Search Table" at bounding box center [820, 45] width 2 height 7
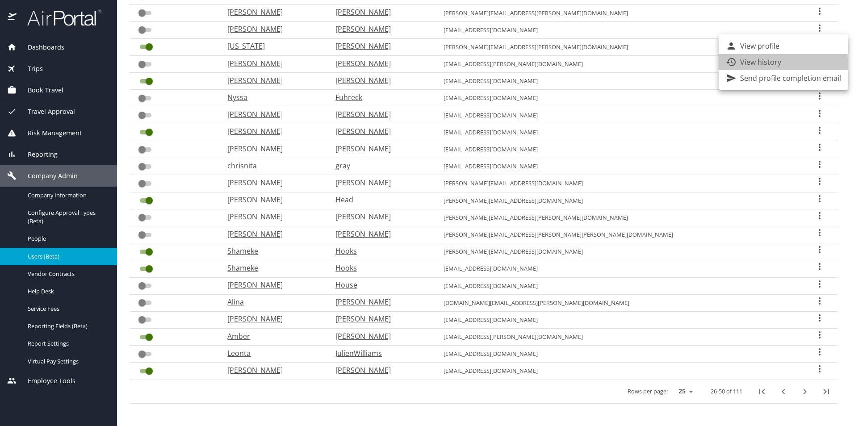
click at [752, 65] on p "View history" at bounding box center [760, 62] width 41 height 11
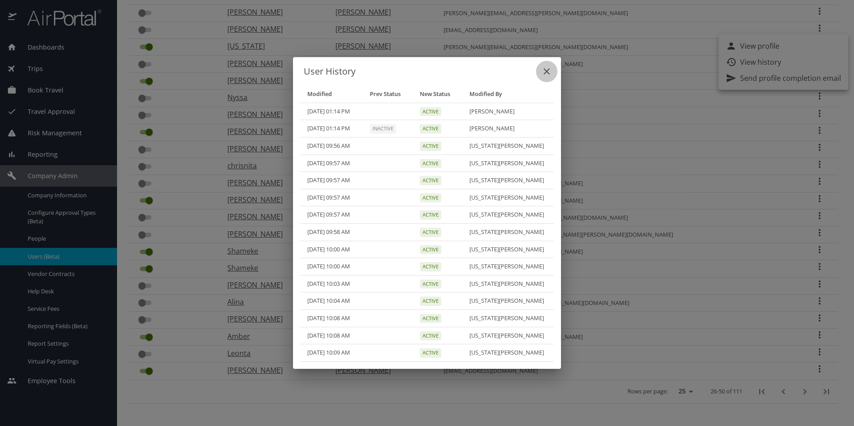
click at [546, 73] on icon "close" at bounding box center [547, 71] width 6 height 6
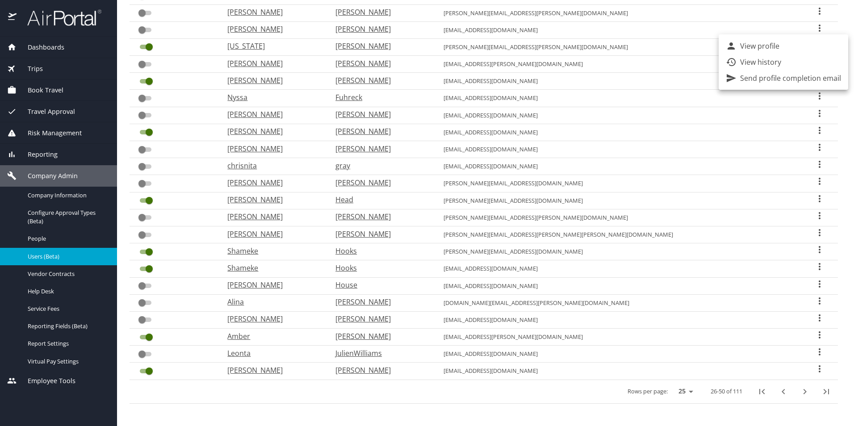
click at [725, 140] on div at bounding box center [427, 213] width 854 height 426
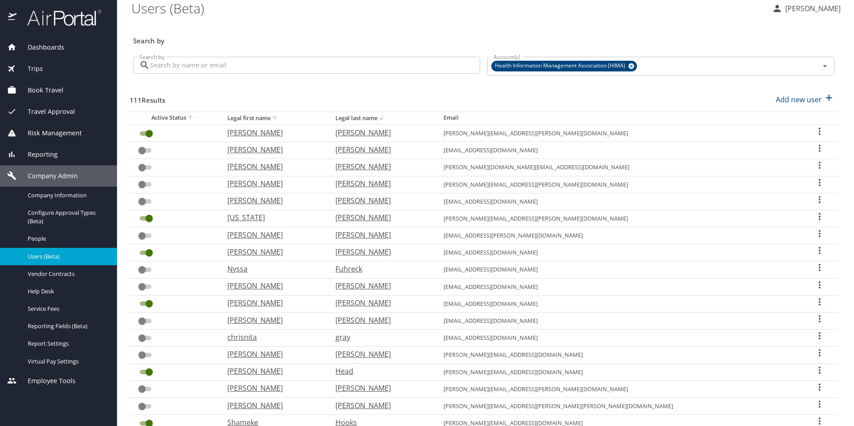
scroll to position [0, 0]
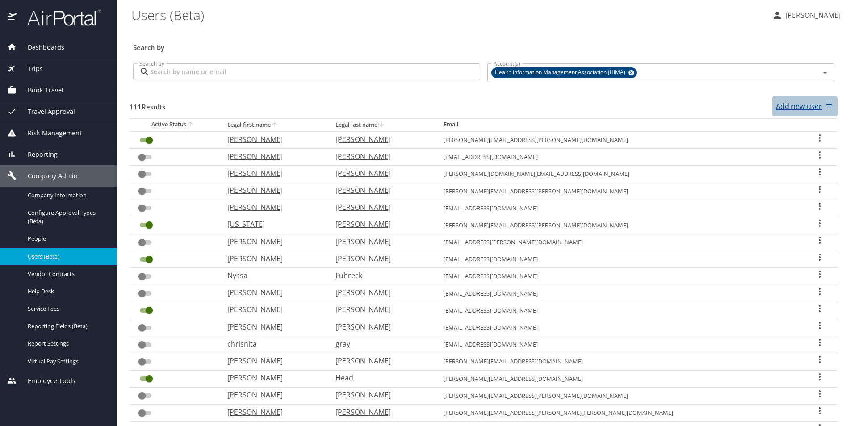
click at [798, 104] on p "Add new user" at bounding box center [799, 106] width 46 height 11
select select "US"
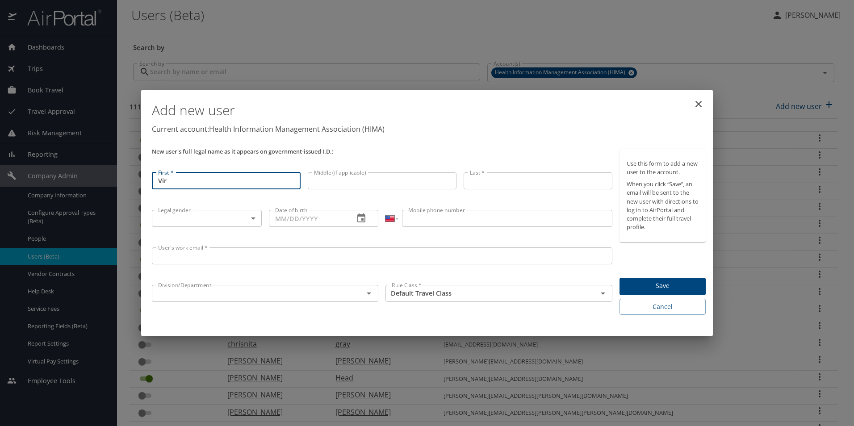
type input "[US_STATE]"
type input "[PERSON_NAME]"
type input "[DATE]"
type input "[PHONE_NUMBER]"
type input "[PERSON_NAME][EMAIL_ADDRESS][PERSON_NAME][DOMAIN_NAME]"
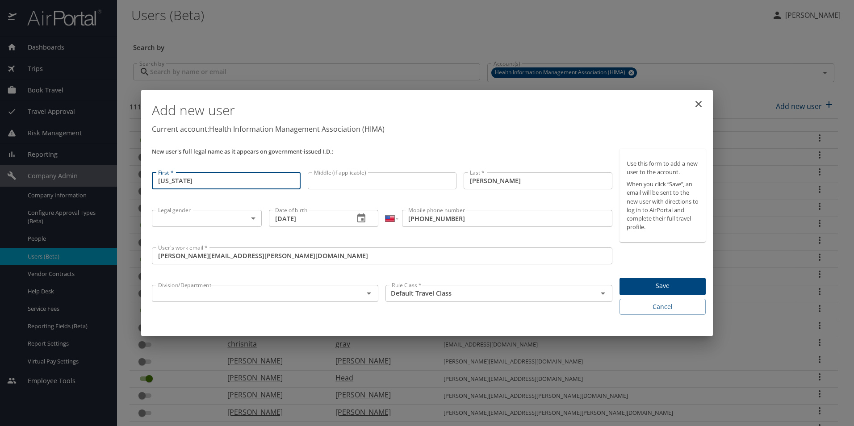
click at [346, 290] on input "text" at bounding box center [252, 294] width 195 height 12
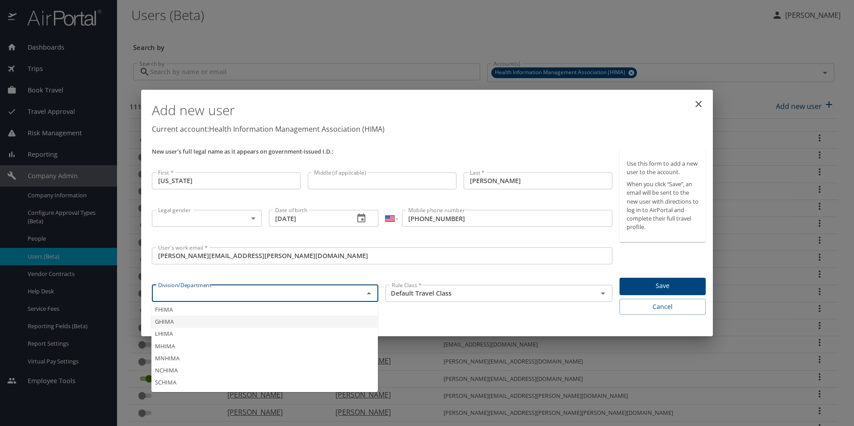
click at [315, 328] on ul "FHIMA GHIMA LHIMA MHIMA MNHIMA [PERSON_NAME]" at bounding box center [264, 348] width 227 height 88
click at [319, 320] on li "GHIMA" at bounding box center [264, 322] width 227 height 12
type input "GHIMA"
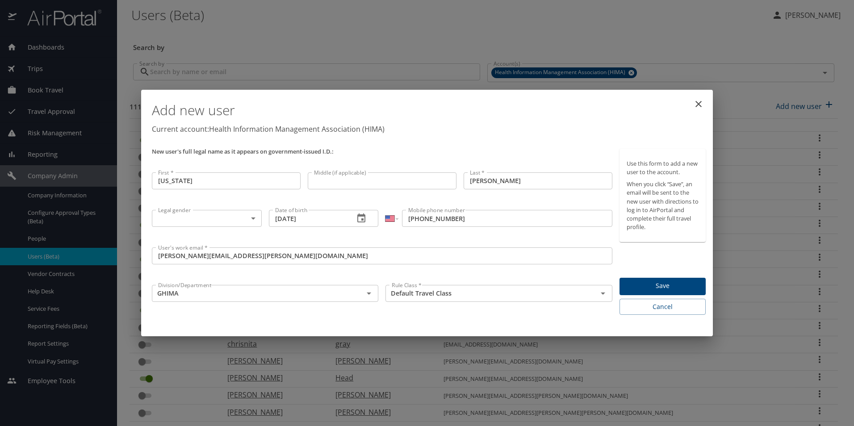
drag, startPoint x: 429, startPoint y: 312, endPoint x: 448, endPoint y: 311, distance: 18.8
click at [431, 312] on div "Rule Class * Default Travel Class Rule Class *" at bounding box center [499, 300] width 234 height 37
click at [605, 296] on icon "Open" at bounding box center [603, 293] width 11 height 11
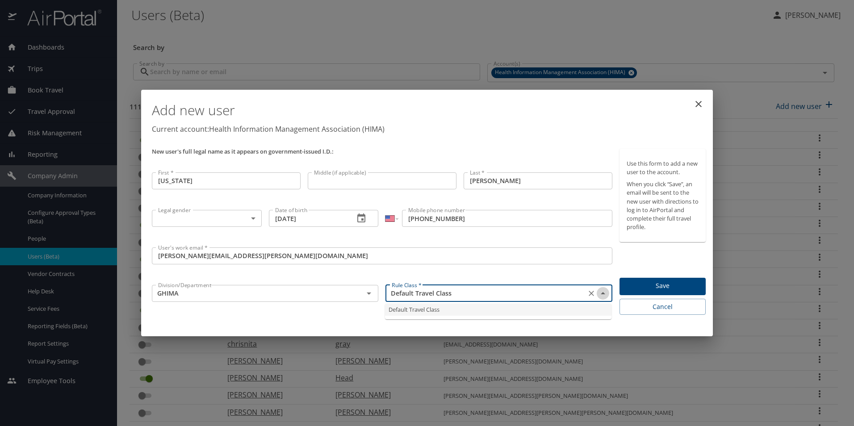
click at [605, 296] on icon "Close" at bounding box center [603, 293] width 11 height 11
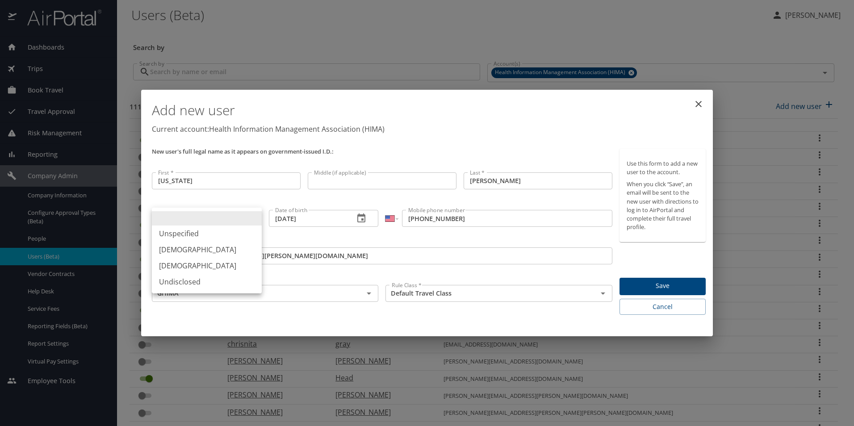
click at [256, 219] on body "Dashboards AirPortal 360™ Manager My Travel Dashboard Trips Airtinerary® Lookup…" at bounding box center [427, 213] width 854 height 426
click at [231, 265] on li "[DEMOGRAPHIC_DATA]" at bounding box center [207, 266] width 110 height 16
type input "[DEMOGRAPHIC_DATA]"
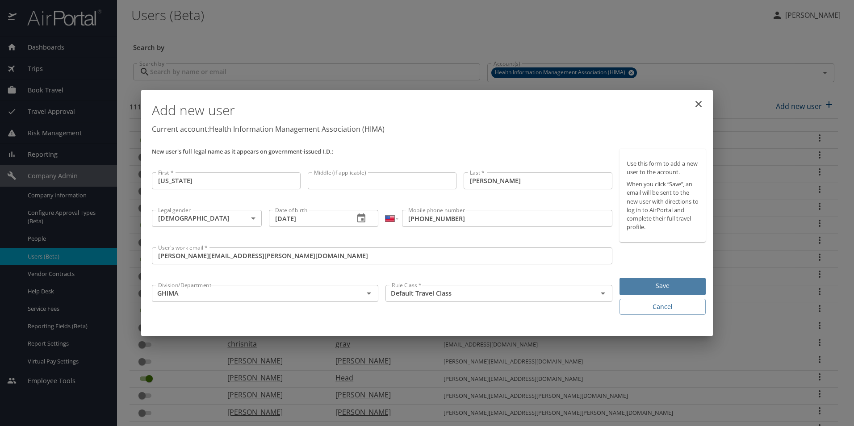
click at [672, 286] on span "Save" at bounding box center [663, 286] width 72 height 11
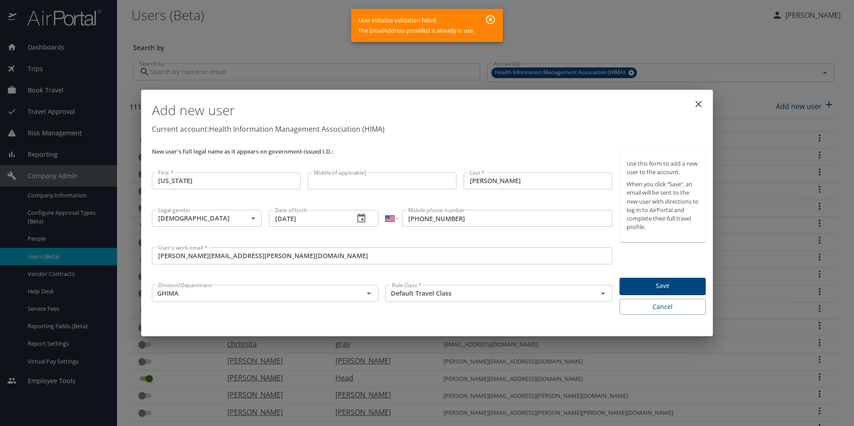
click at [494, 17] on icon "button" at bounding box center [490, 19] width 11 height 11
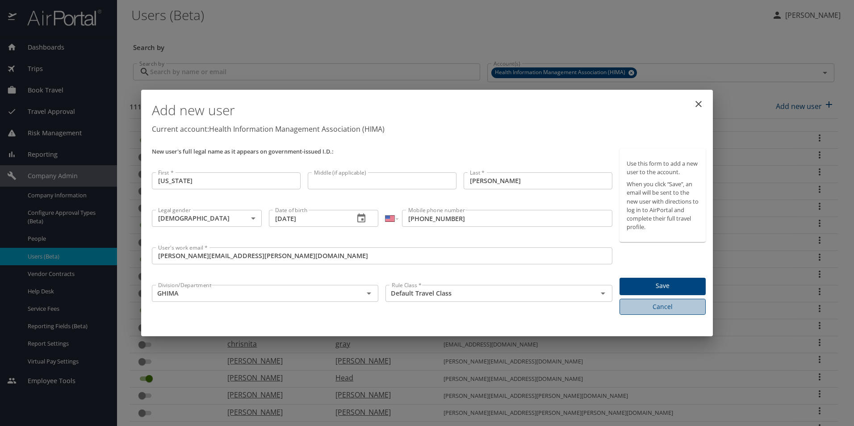
click at [663, 307] on span "Cancel" at bounding box center [663, 307] width 72 height 11
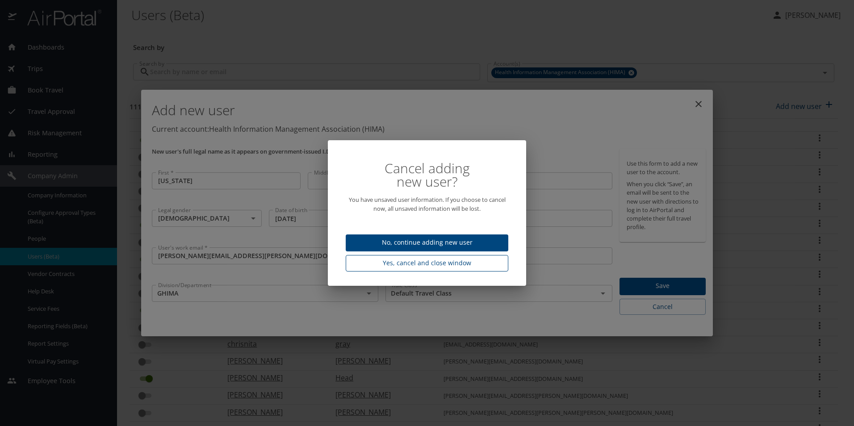
click at [457, 263] on span "Yes, cancel and close window" at bounding box center [427, 263] width 148 height 11
